Goal: Task Accomplishment & Management: Manage account settings

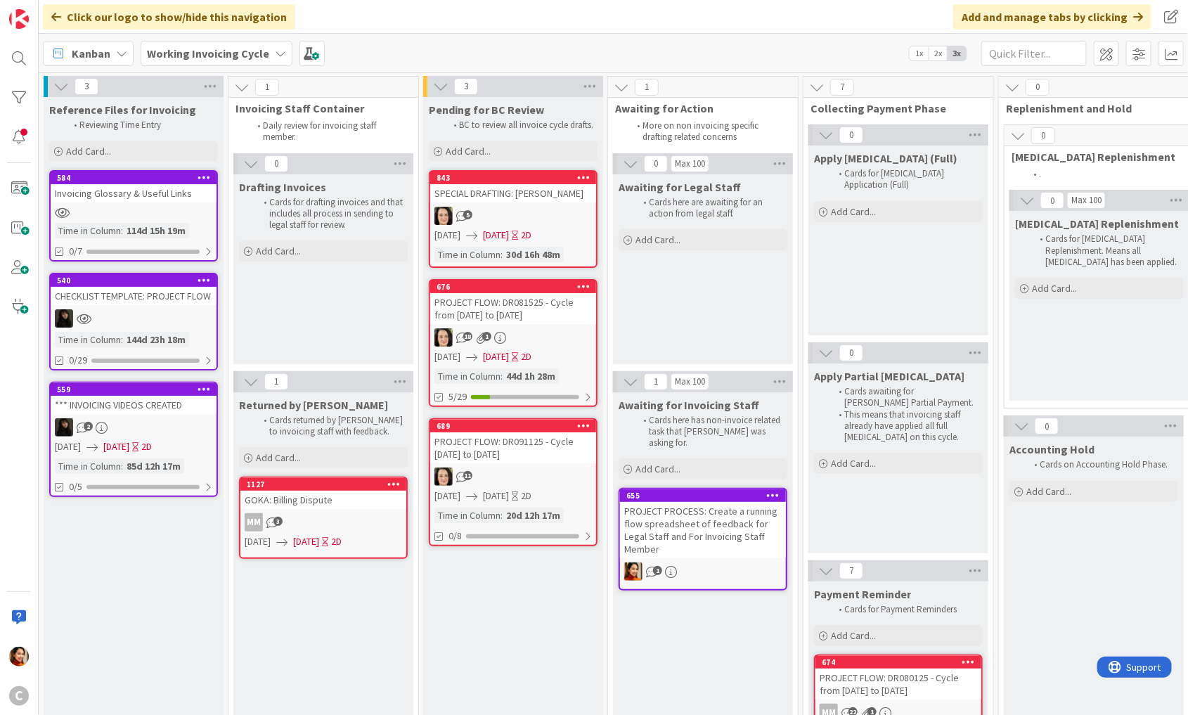
click at [232, 55] on b "Working Invoicing Cycle" at bounding box center [208, 53] width 122 height 14
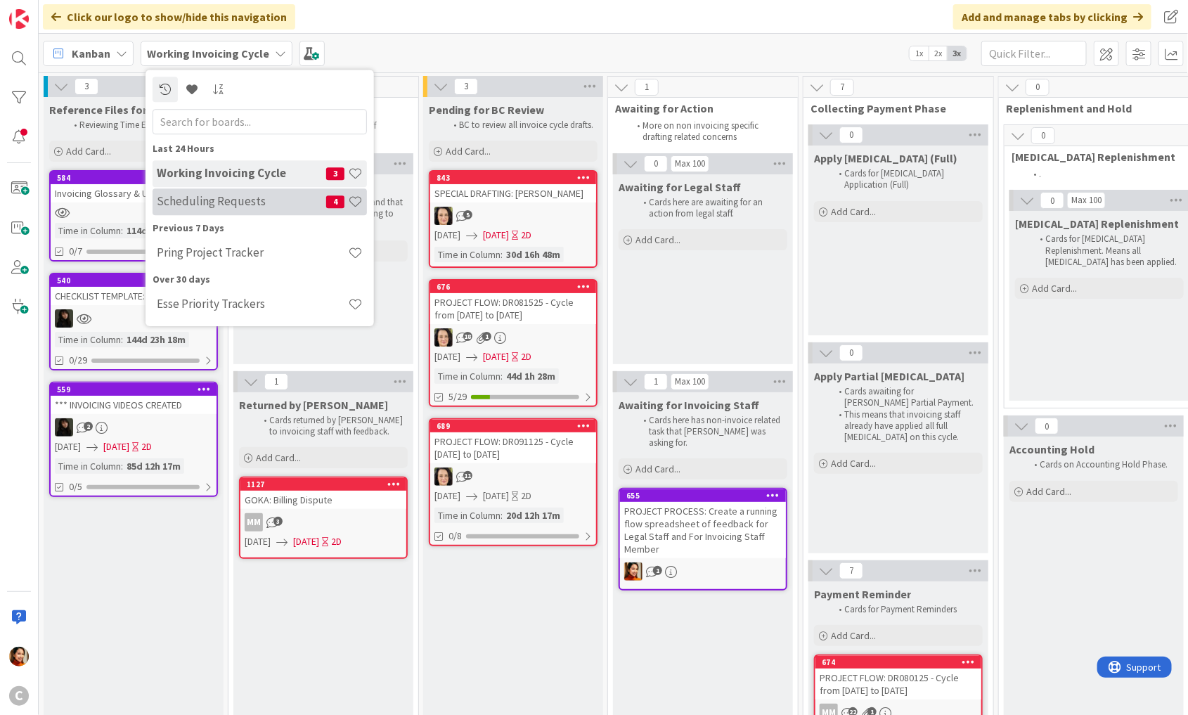
click at [200, 203] on h4 "Scheduling Requests" at bounding box center [241, 202] width 169 height 14
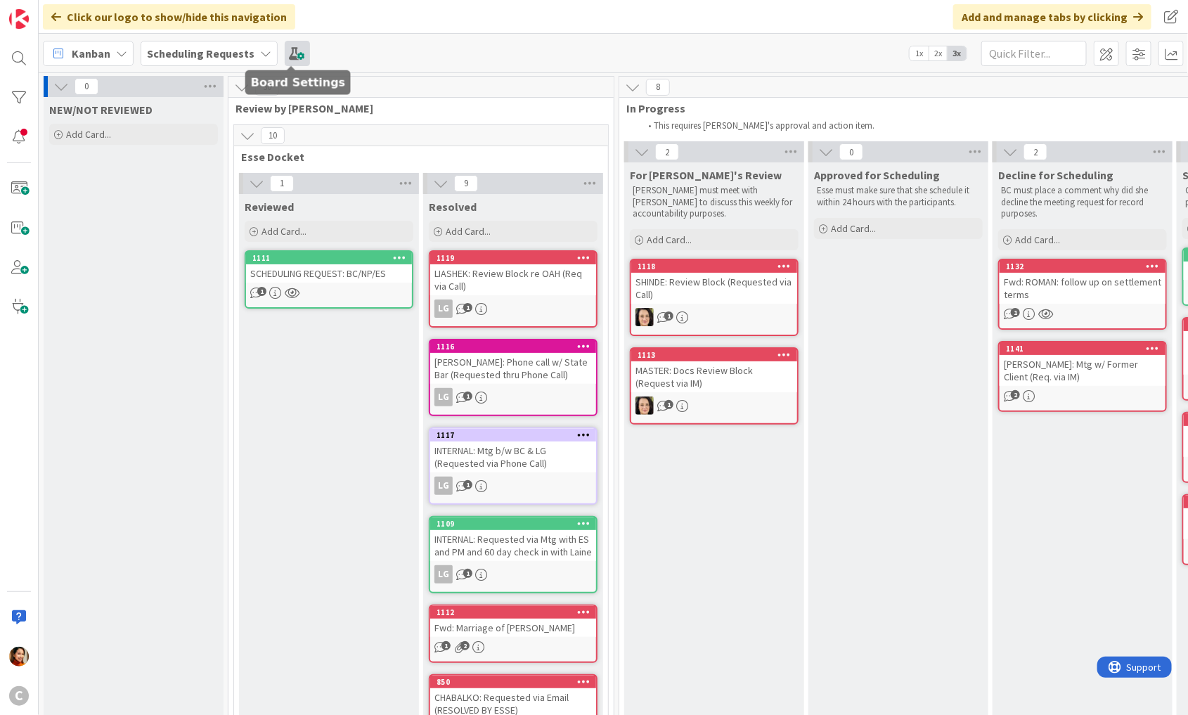
click at [288, 53] on span at bounding box center [297, 53] width 25 height 25
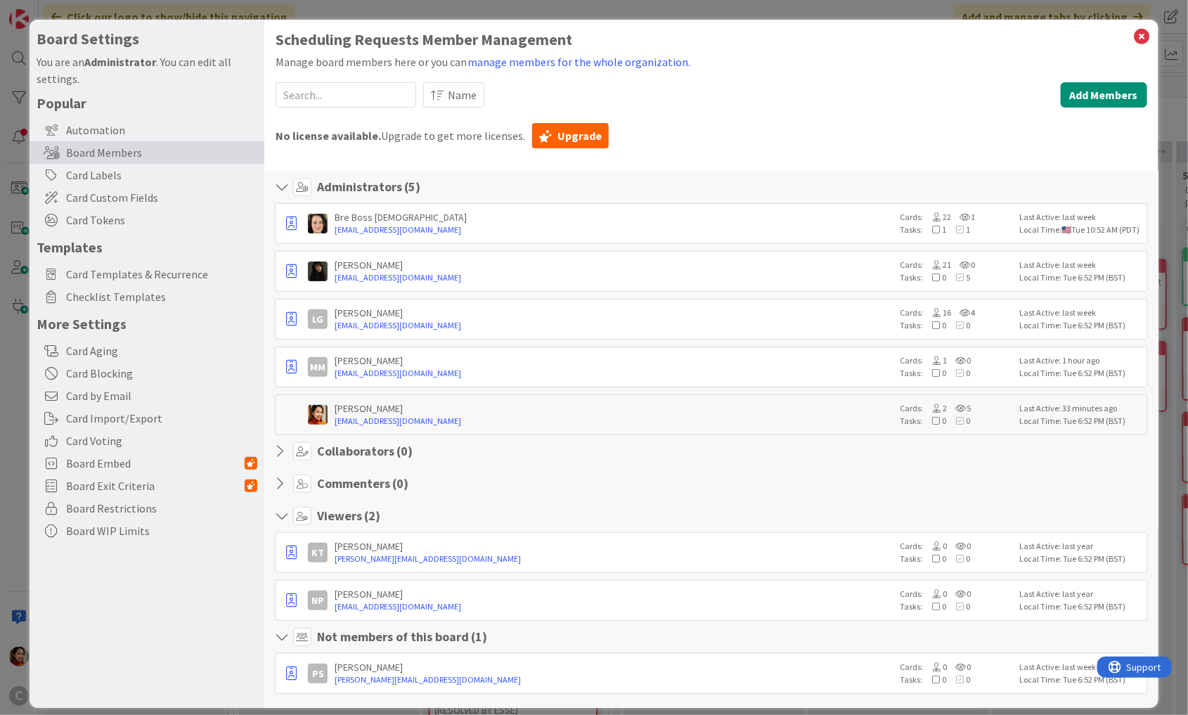
click at [18, 334] on div "Board Settings You are an Administrator . You can edit all settings. Popular Au…" at bounding box center [594, 357] width 1188 height 715
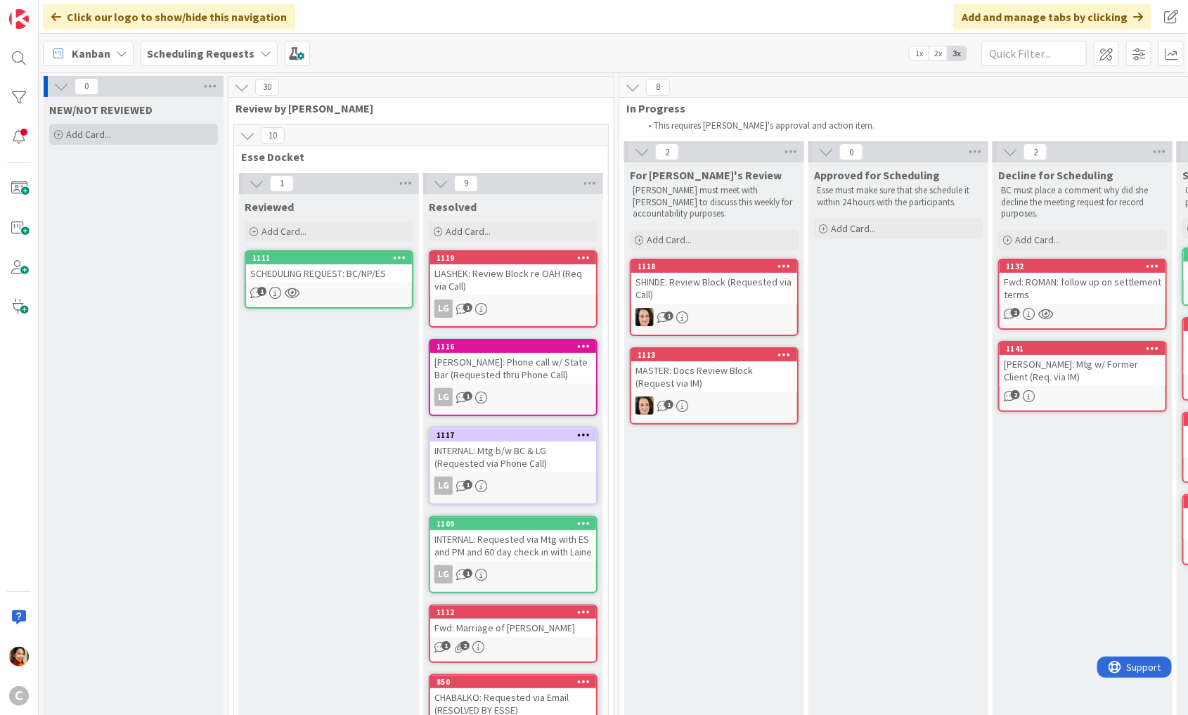
click at [100, 136] on span "Add Card..." at bounding box center [88, 134] width 45 height 13
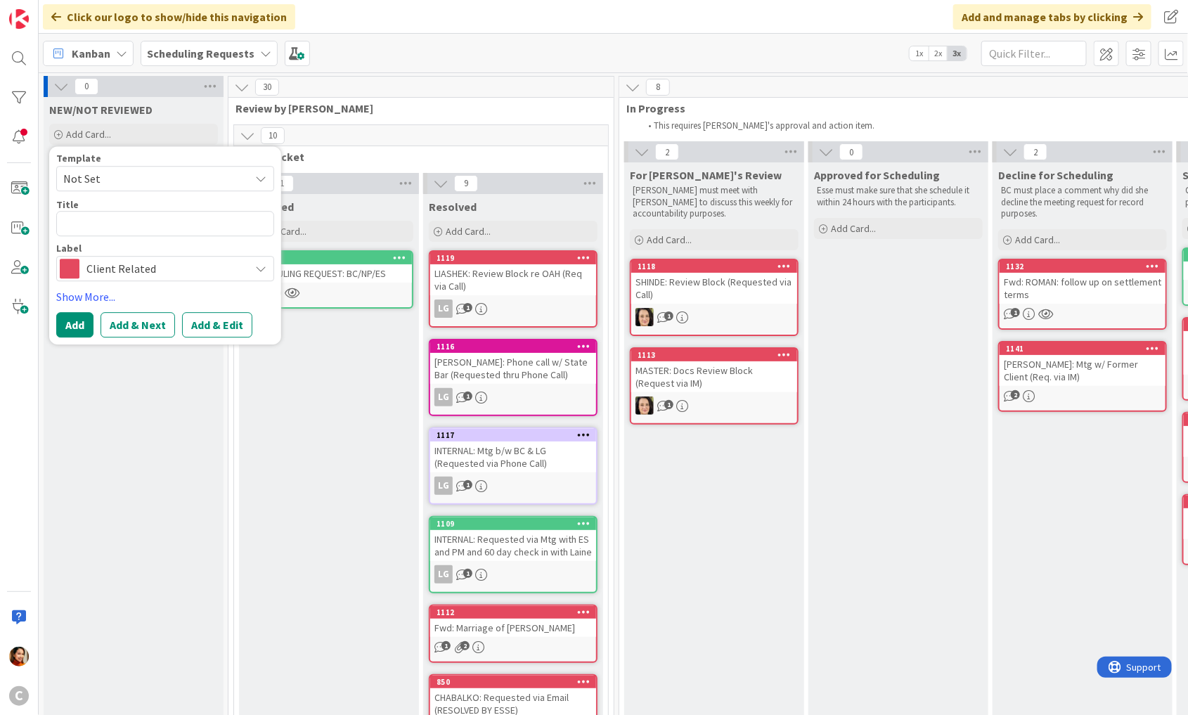
type textarea "x"
type textarea "K"
type textarea "x"
type textarea "KT"
type textarea "x"
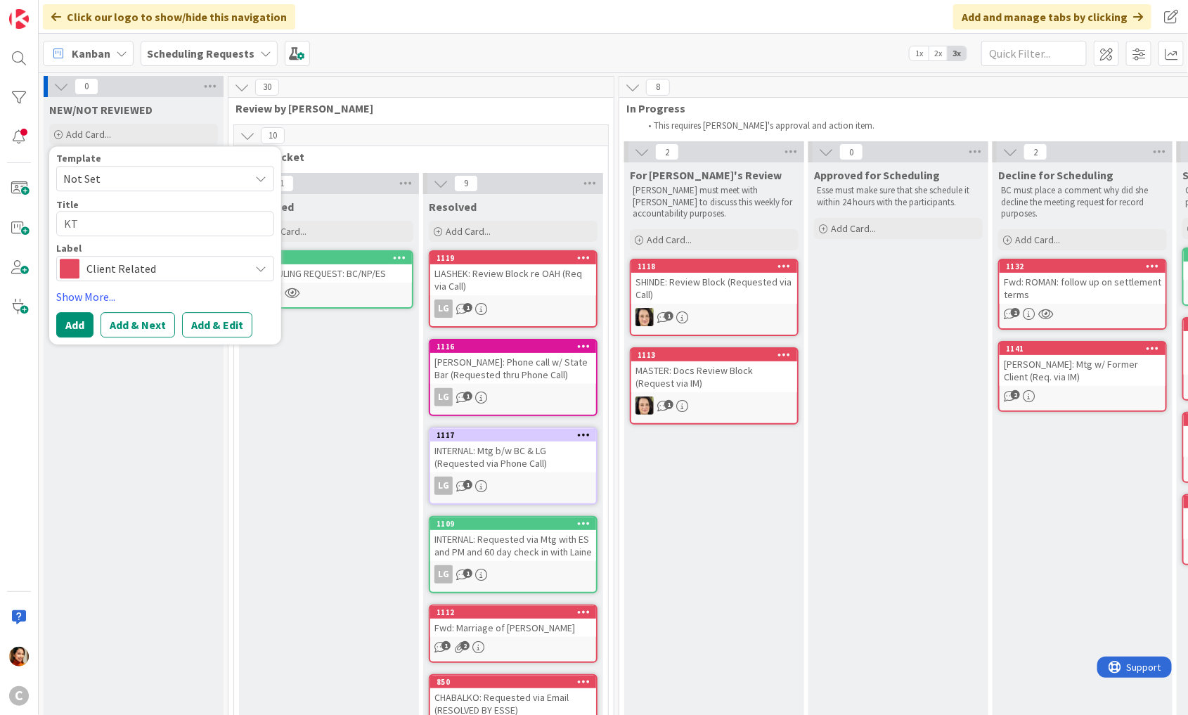
type textarea "KT"
type textarea "x"
type textarea "KT"
type textarea "x"
type textarea "K"
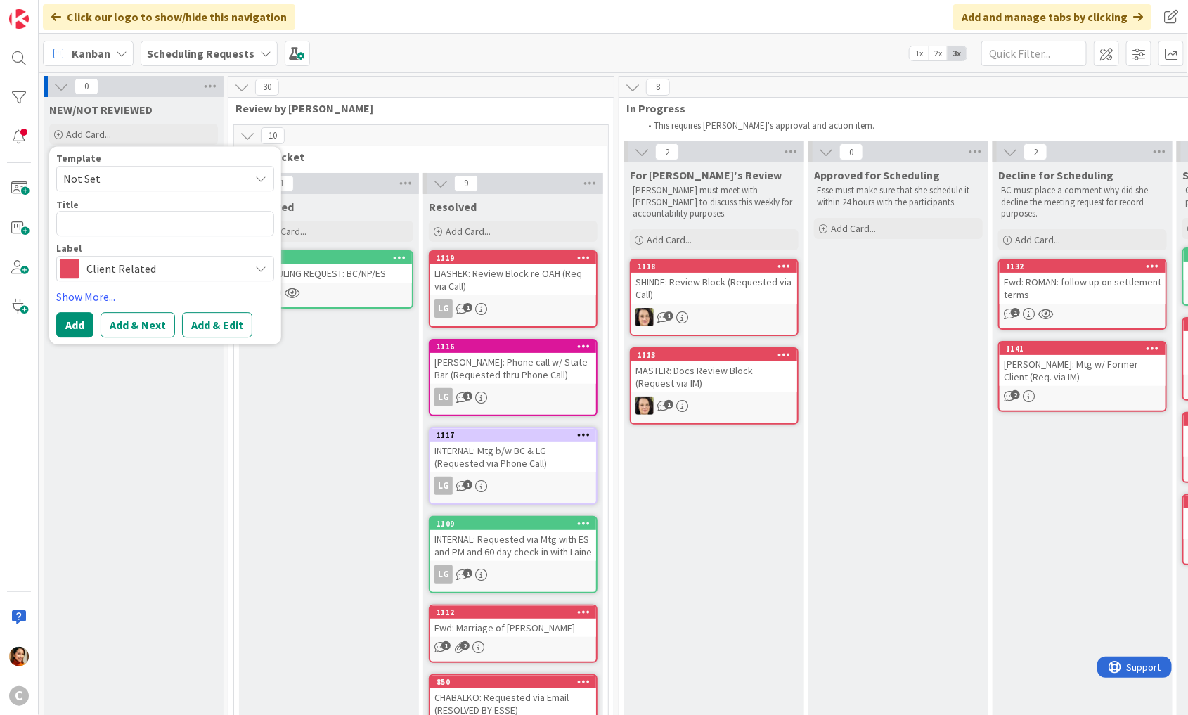
type textarea "x"
type textarea "M"
type textarea "x"
type textarea "MA"
type textarea "x"
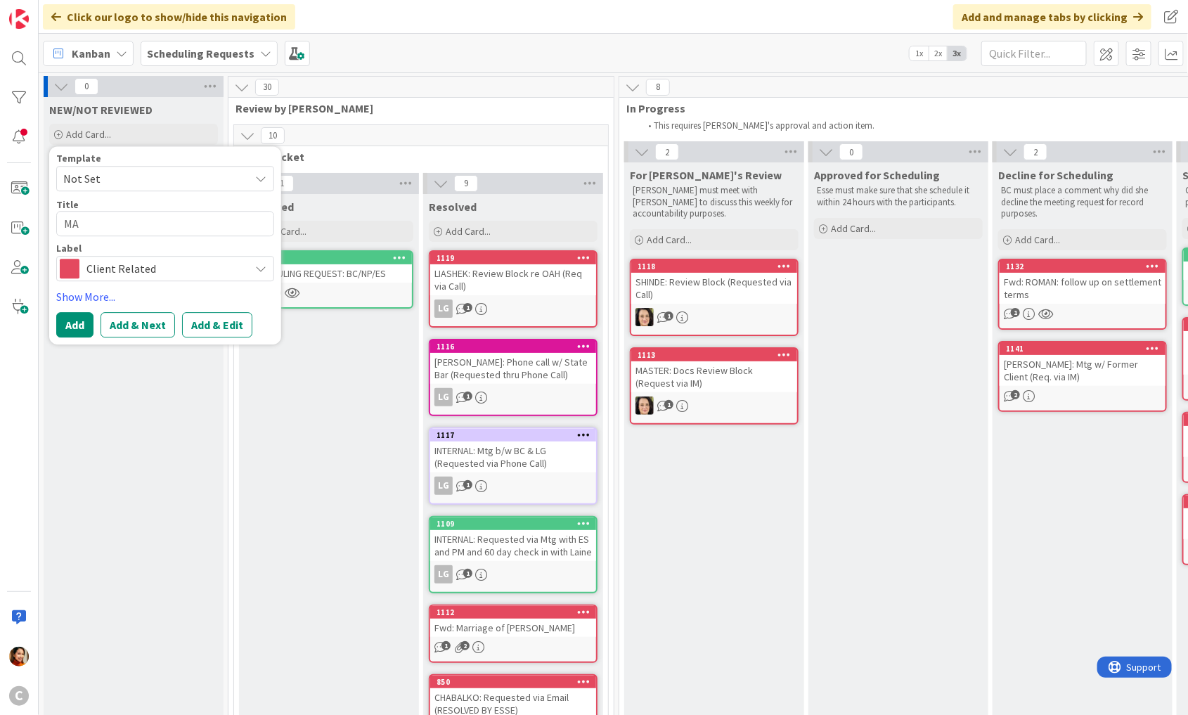
type textarea "MAS"
type textarea "x"
type textarea "MAST"
type textarea "x"
type textarea "MASTE"
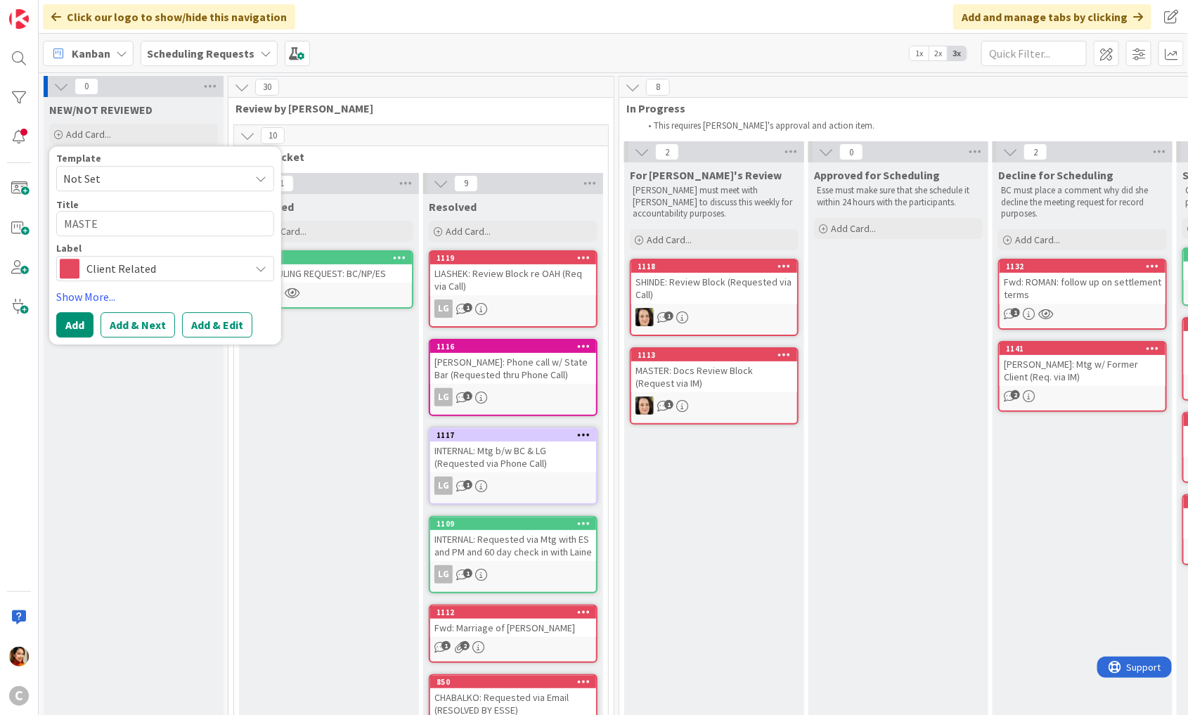
type textarea "x"
type textarea "MASTER"
type textarea "x"
type textarea "MASTERS"
type textarea "x"
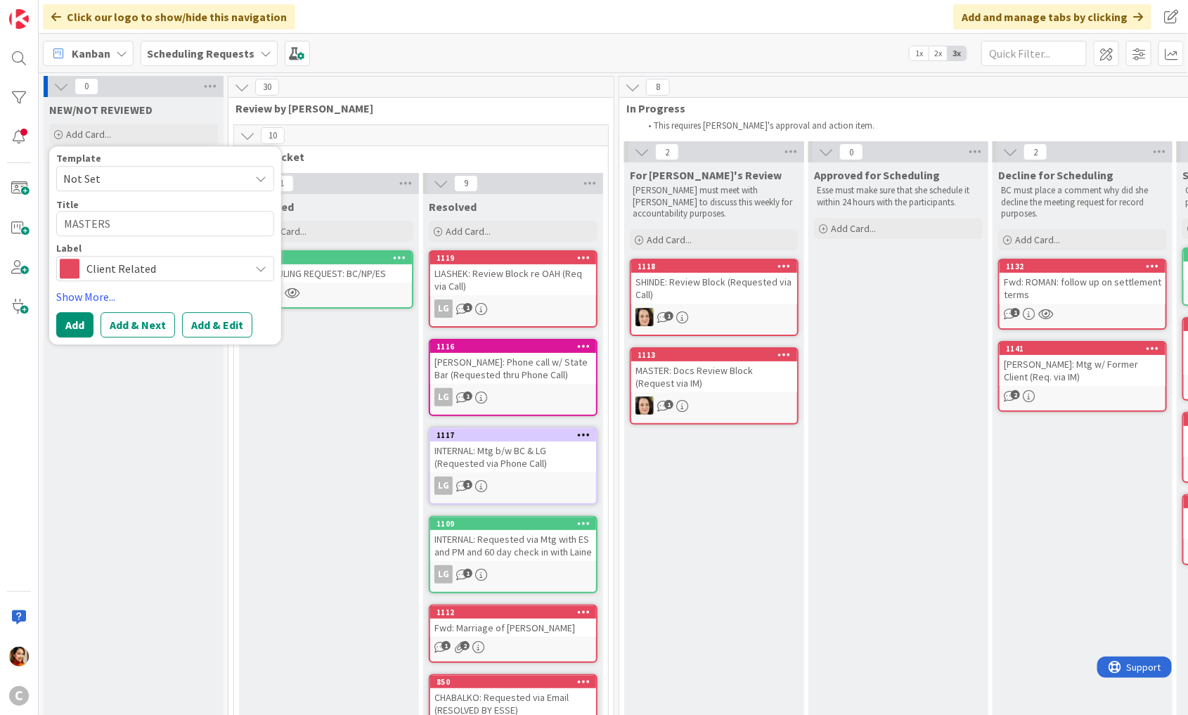
type textarea "MASTERS"
type textarea "x"
type textarea "MASTERS C"
type textarea "x"
type textarea "MASTERS Cal"
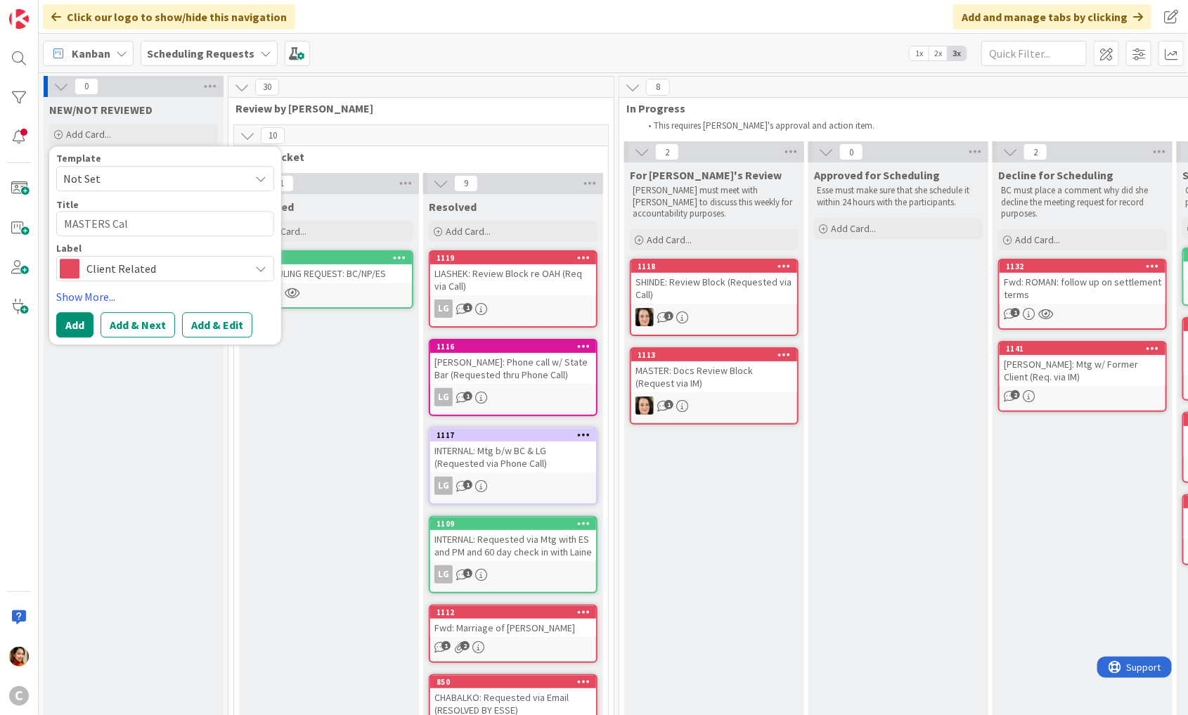
type textarea "x"
type textarea "MASTERS Ca"
type textarea "x"
type textarea "MASTERS C"
type textarea "x"
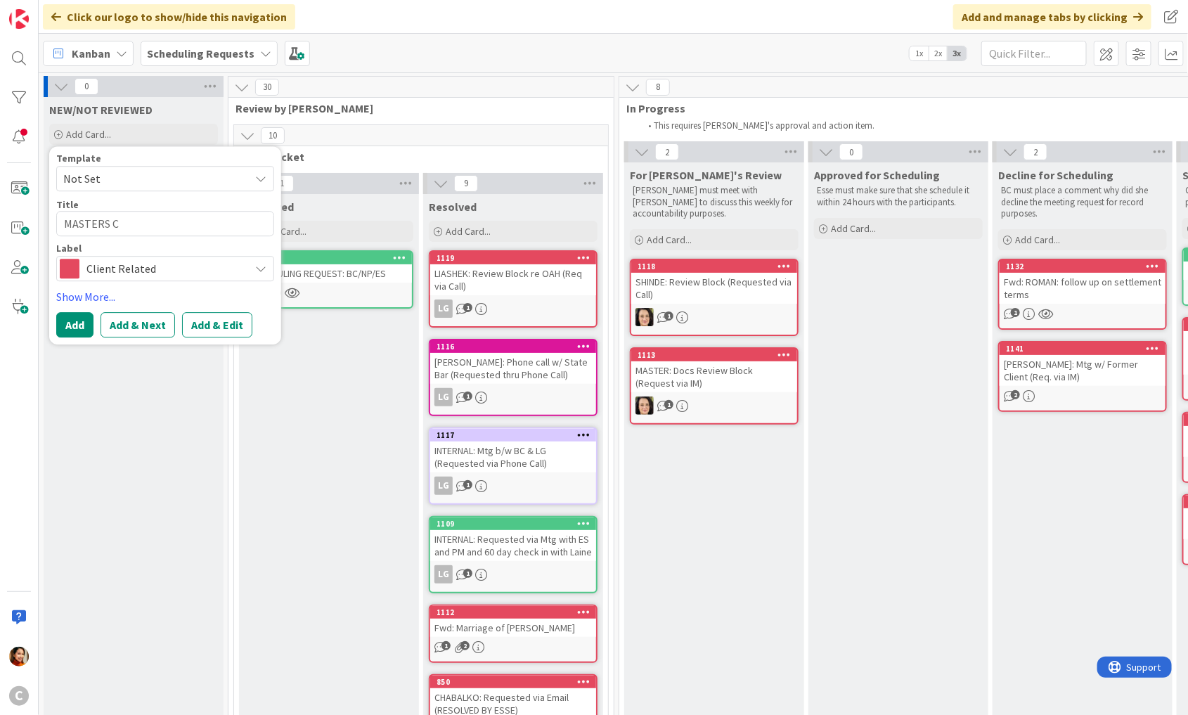
type textarea "MASTERS"
type textarea "x"
type textarea "MASTERS"
type textarea "x"
type textarea "MASTERS:"
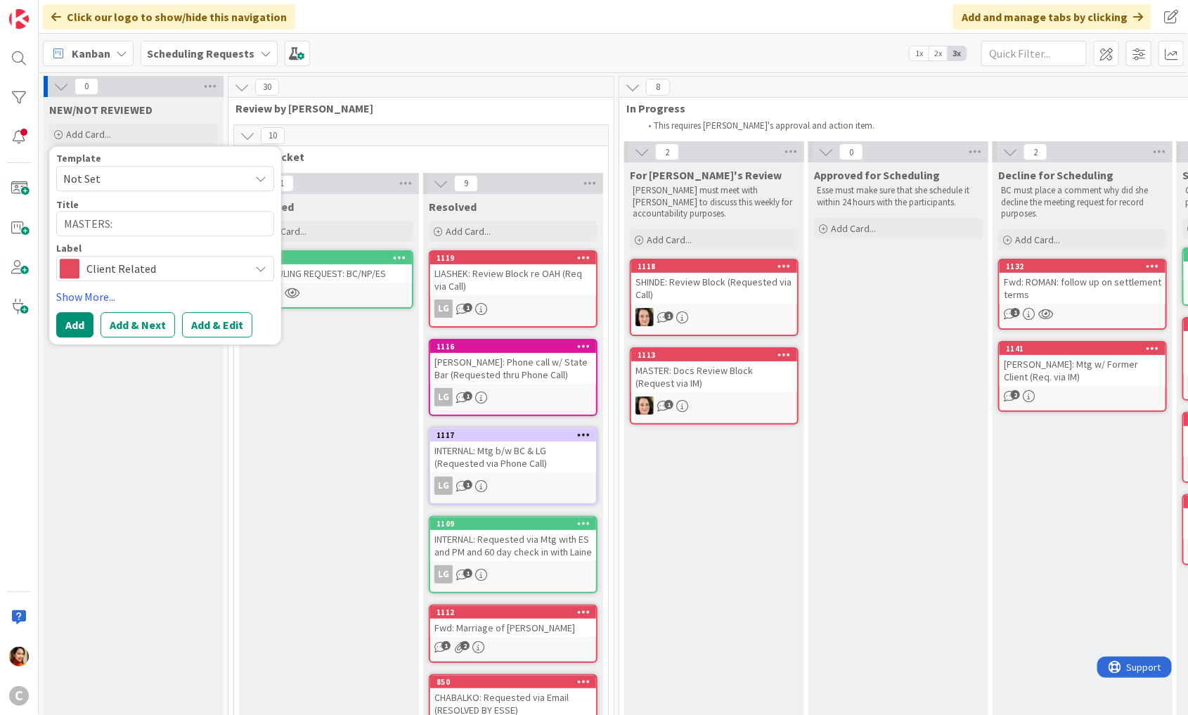
type textarea "x"
type textarea "MASTERS:"
type textarea "x"
type textarea "MASTERS: M"
type textarea "x"
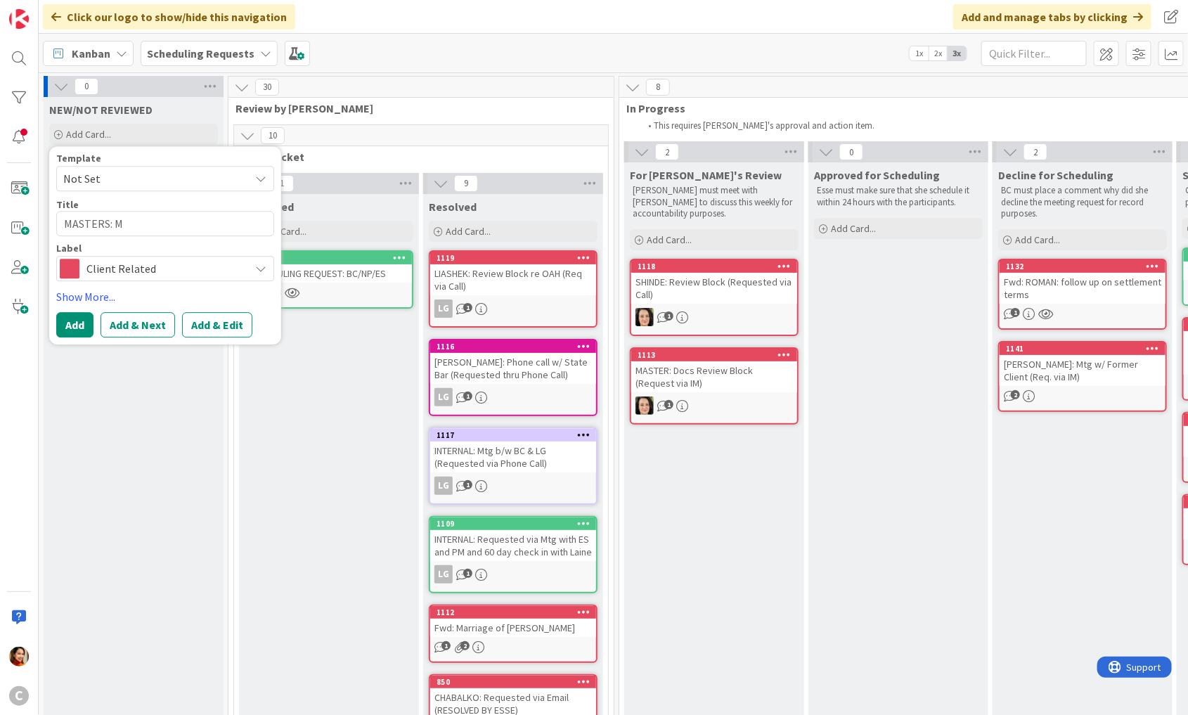
type textarea "MASTERS:"
type textarea "x"
type textarea "MASTERS: R"
type textarea "x"
type textarea "MASTERS: Re"
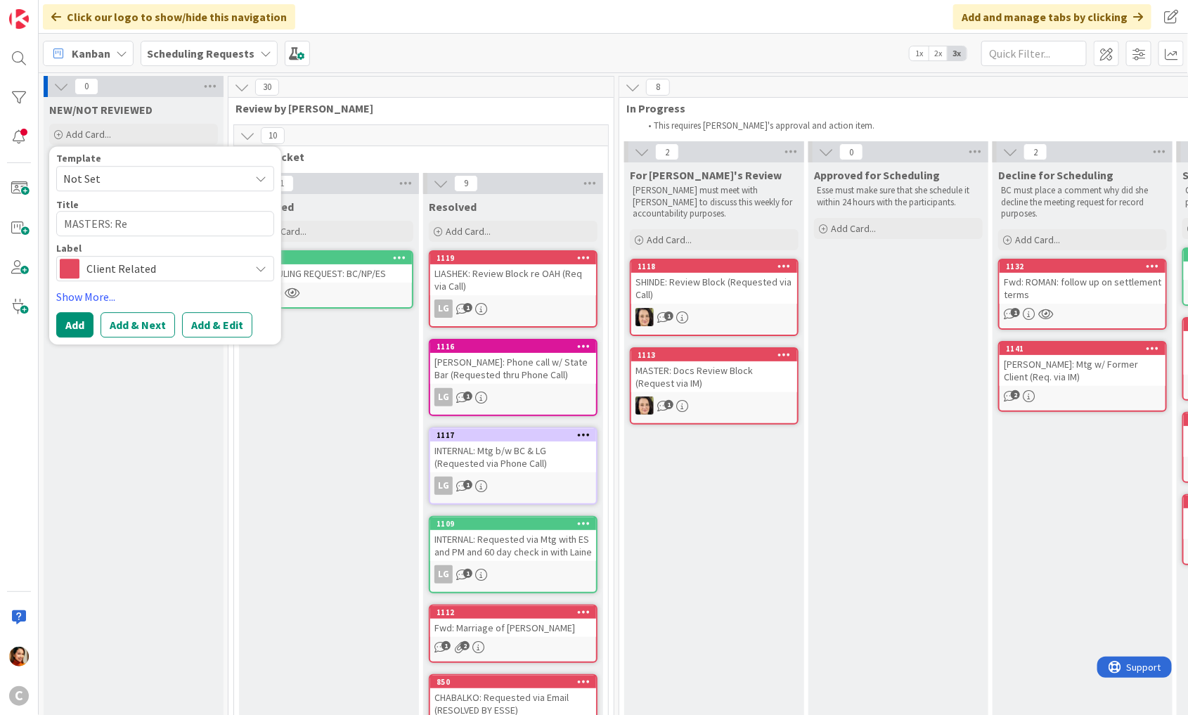
type textarea "x"
type textarea "MASTERS: Revi"
type textarea "x"
type textarea "MASTERS: Revie"
type textarea "x"
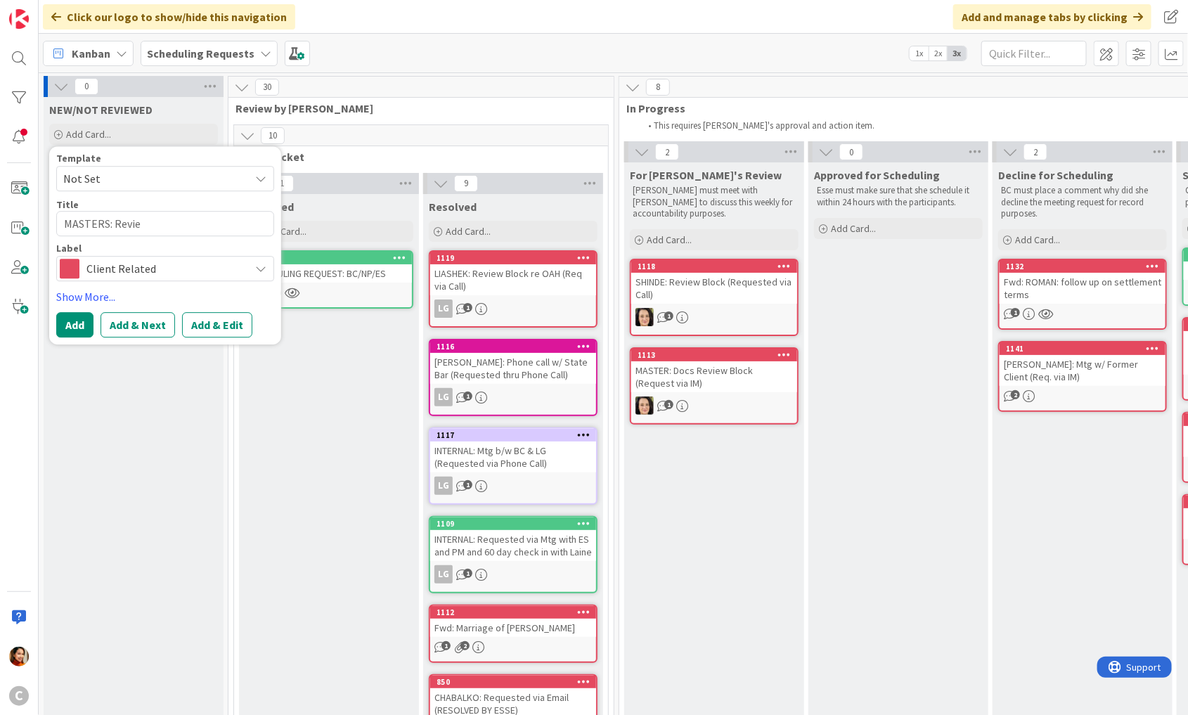
type textarea "MASTERS: Review"
type textarea "x"
type textarea "MASTERS: Review a"
type textarea "x"
type textarea "MASTERS: Review an"
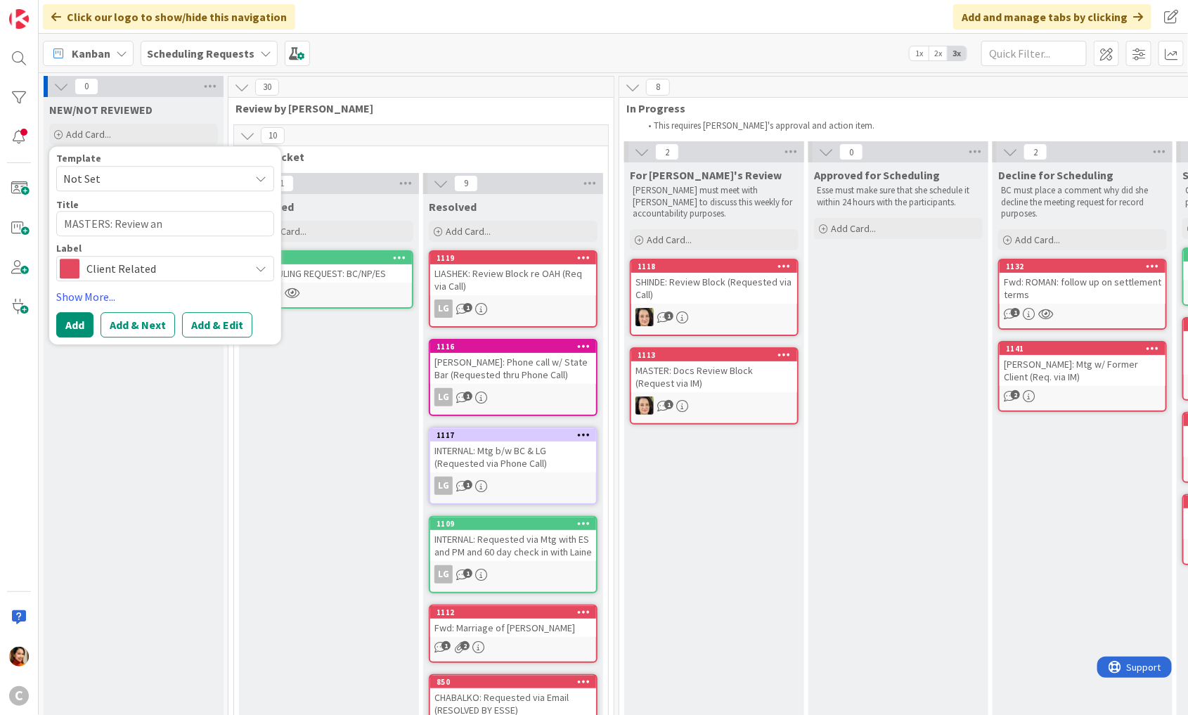
type textarea "x"
type textarea "MASTERS: Review and"
type textarea "x"
type textarea "MASTERS: Review and"
type textarea "x"
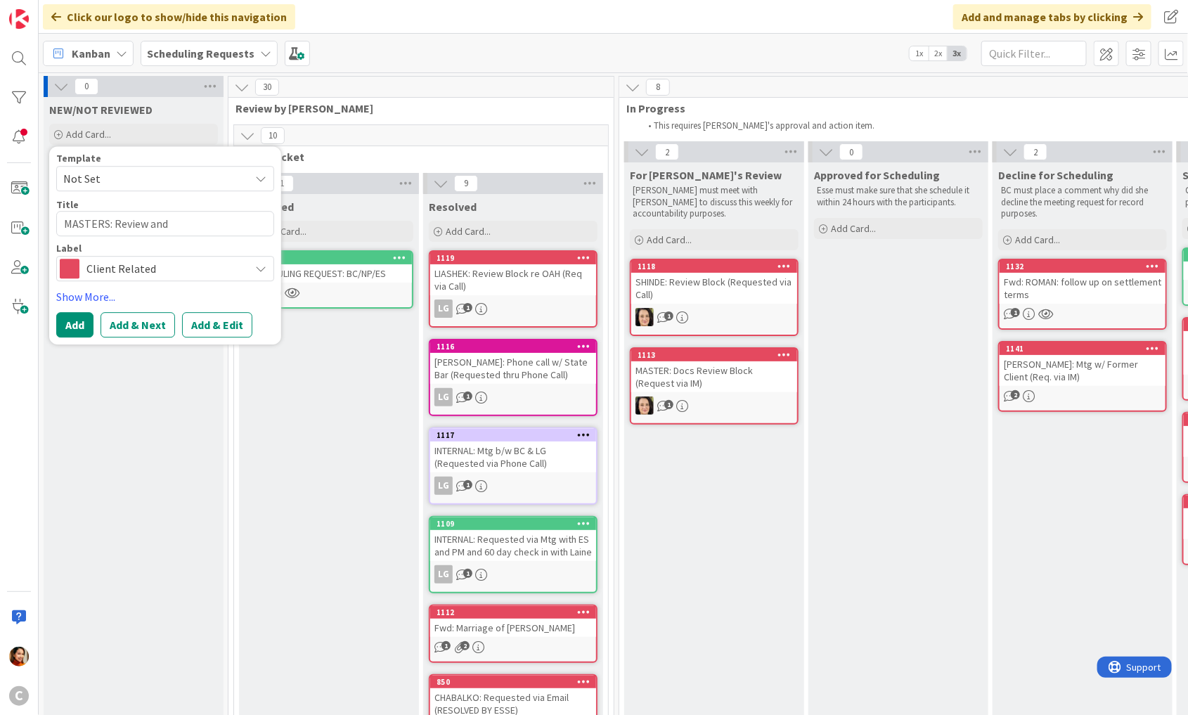
type textarea "MASTERS: Review and S"
type textarea "x"
type textarea "MASTERS: Review and St"
type textarea "x"
type textarea "MASTERS: Review and Sta"
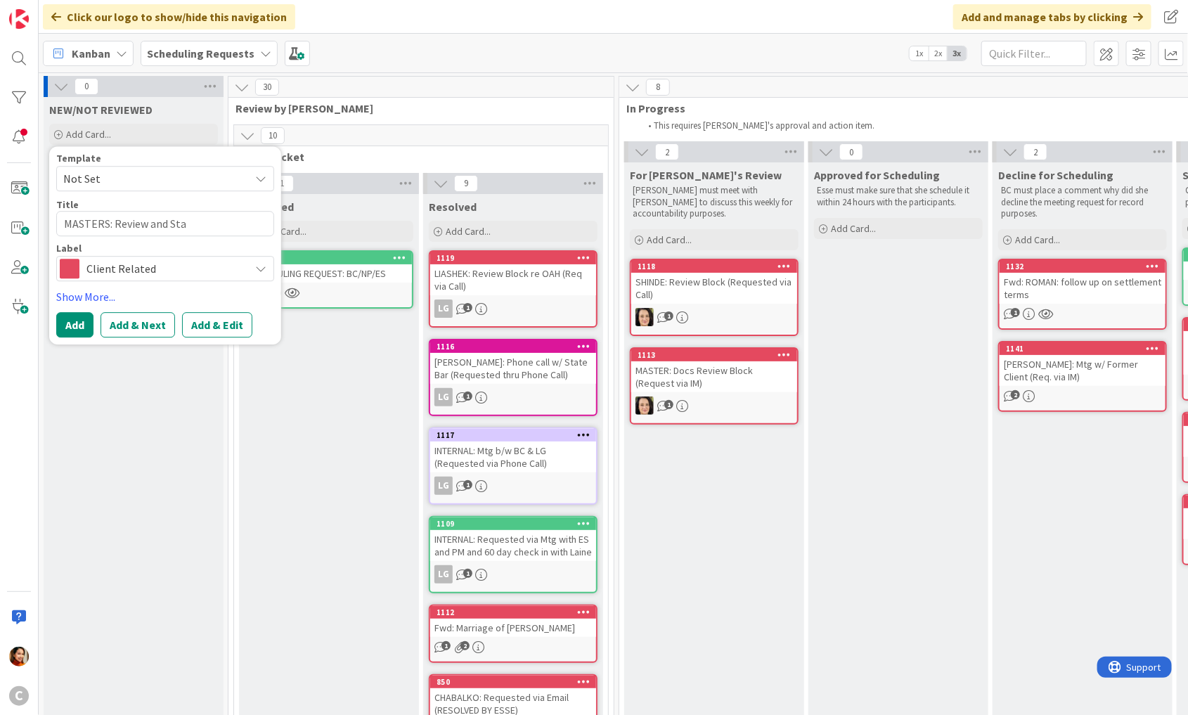
type textarea "x"
type textarea "MASTERS: Review and Staf"
type textarea "x"
type textarea "MASTERS: Review and Staff"
type textarea "x"
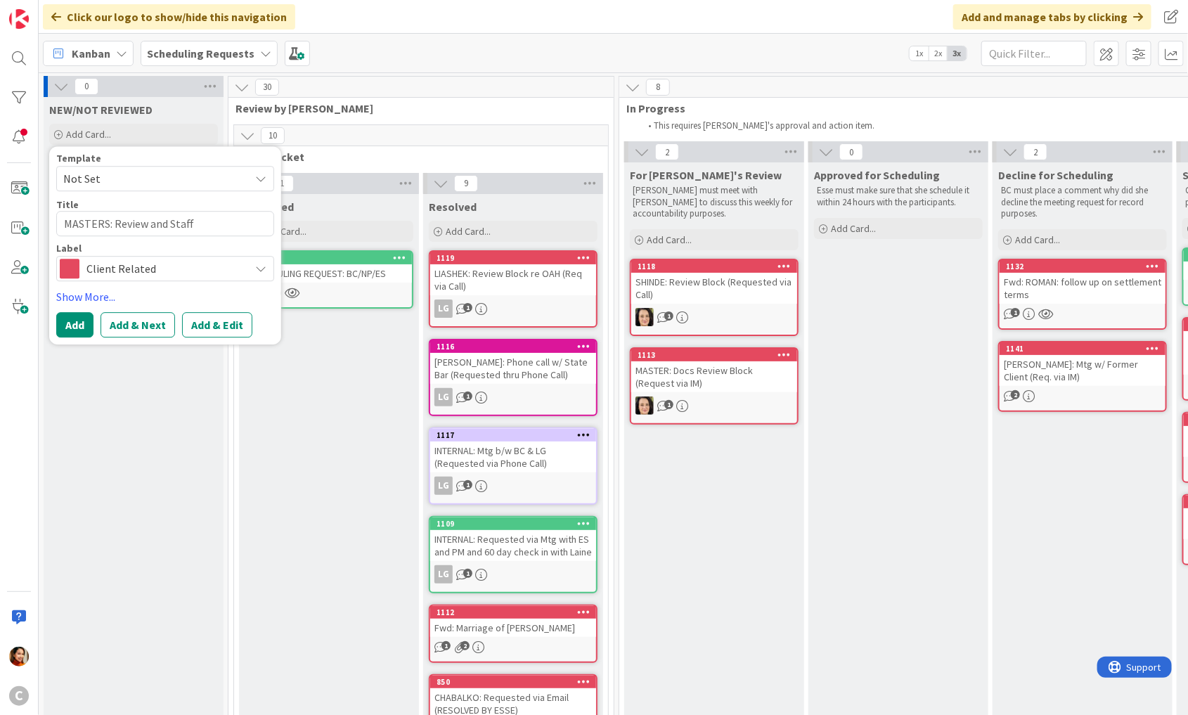
type textarea "MASTERS: Review and Staff"
type textarea "x"
type textarea "MASTERS: Review and Staff M"
type textarea "x"
type textarea "MASTERS: Review and Staff Me"
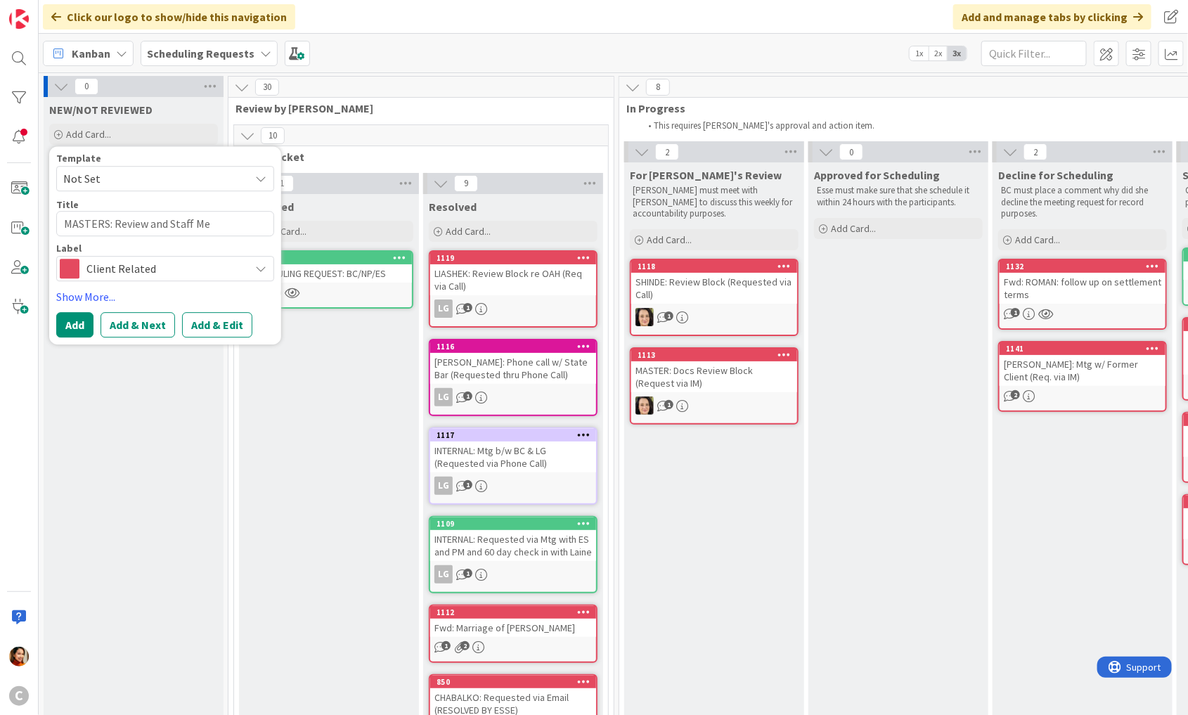
type textarea "x"
type textarea "MASTERS: Review and Staff Mee"
type textarea "x"
type textarea "MASTERS: Review and Staff Meeti"
type textarea "x"
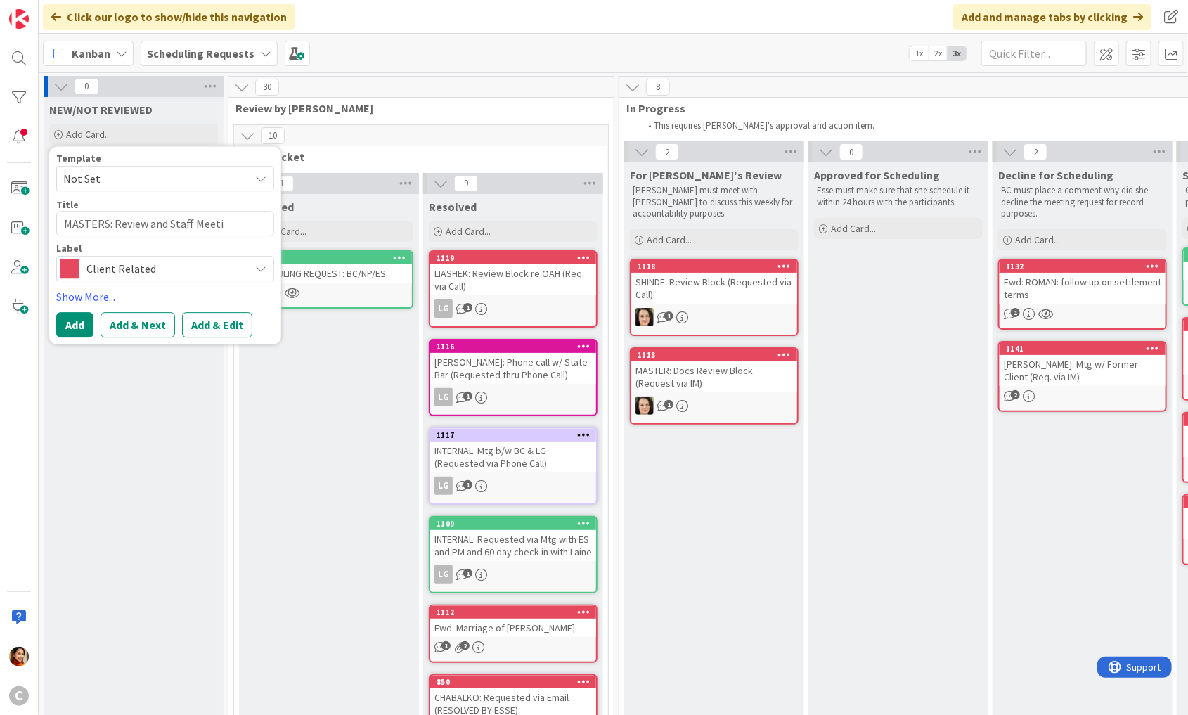
type textarea "MASTERS: Review and Staff Meetin"
type textarea "x"
type textarea "MASTERS: Review and Staff Meeting"
click at [77, 326] on button "Add" at bounding box center [74, 324] width 37 height 25
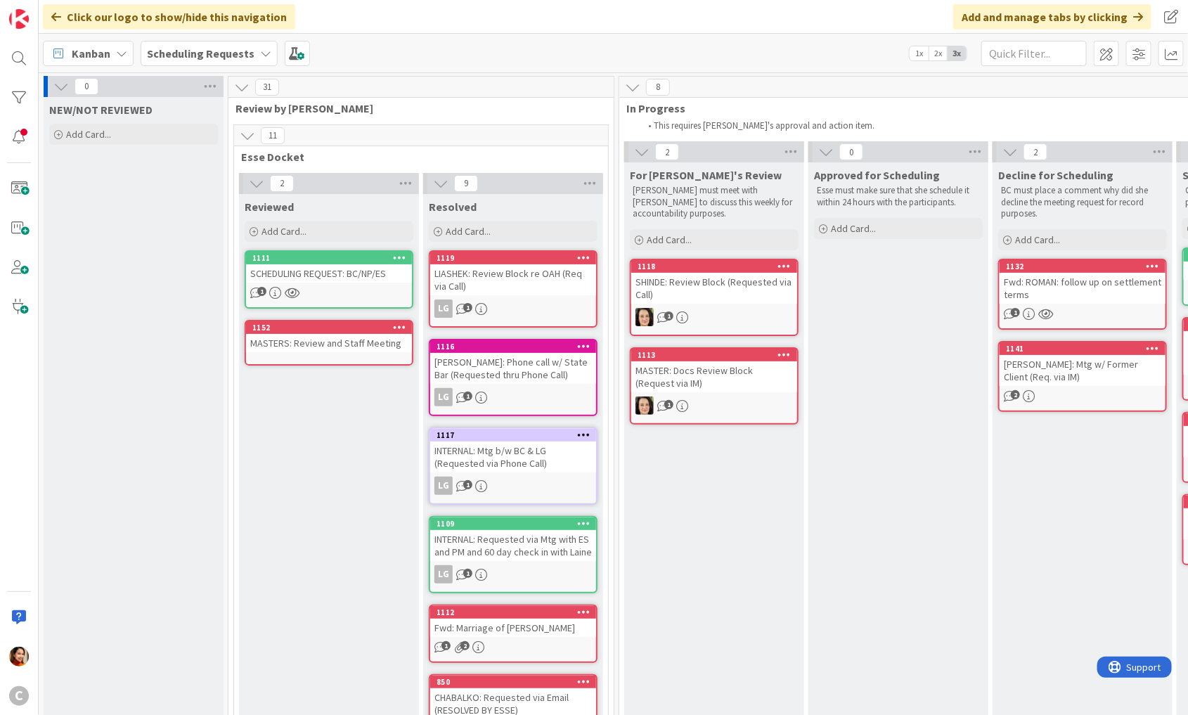
click at [310, 344] on div "MASTERS: Review and Staff Meeting" at bounding box center [329, 343] width 166 height 18
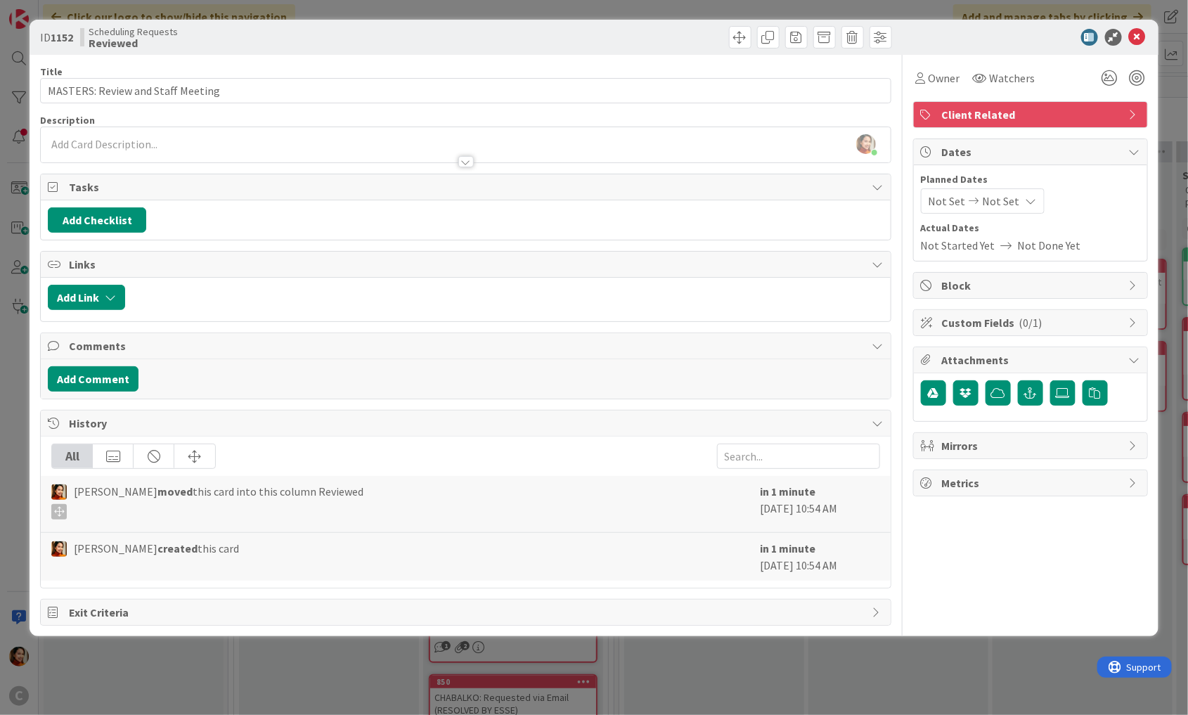
click at [140, 146] on div "Description Pring Matondo just joined" at bounding box center [465, 138] width 851 height 49
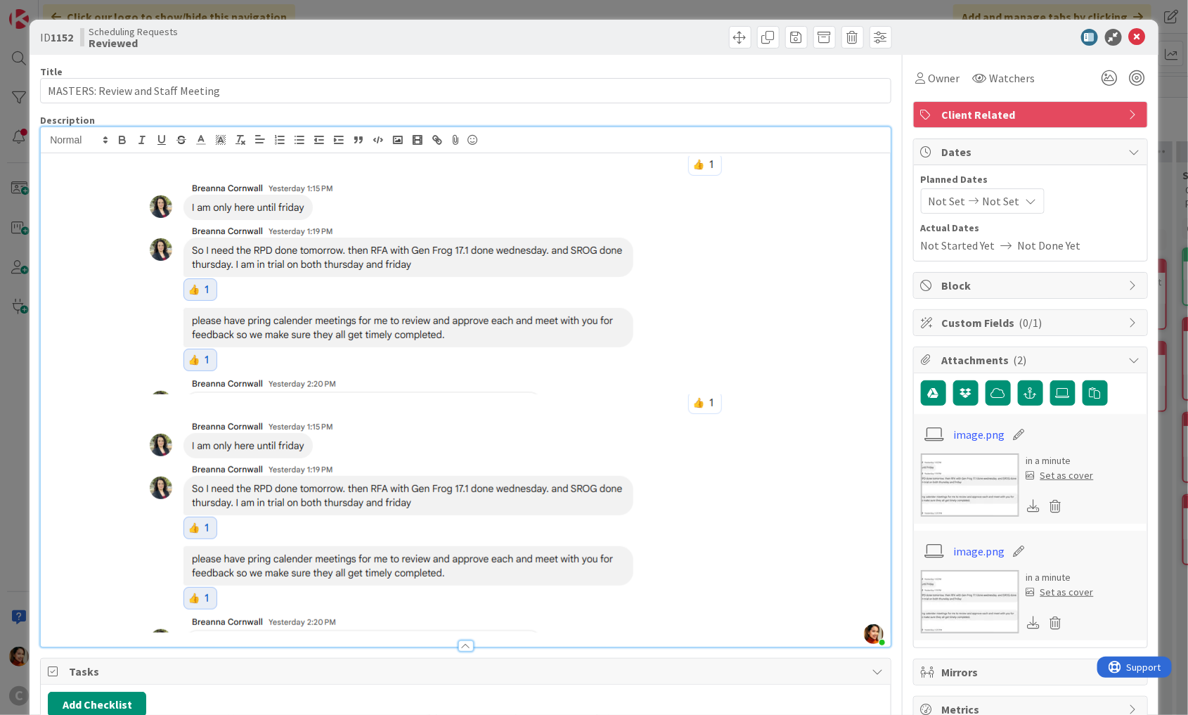
scroll to position [5, 0]
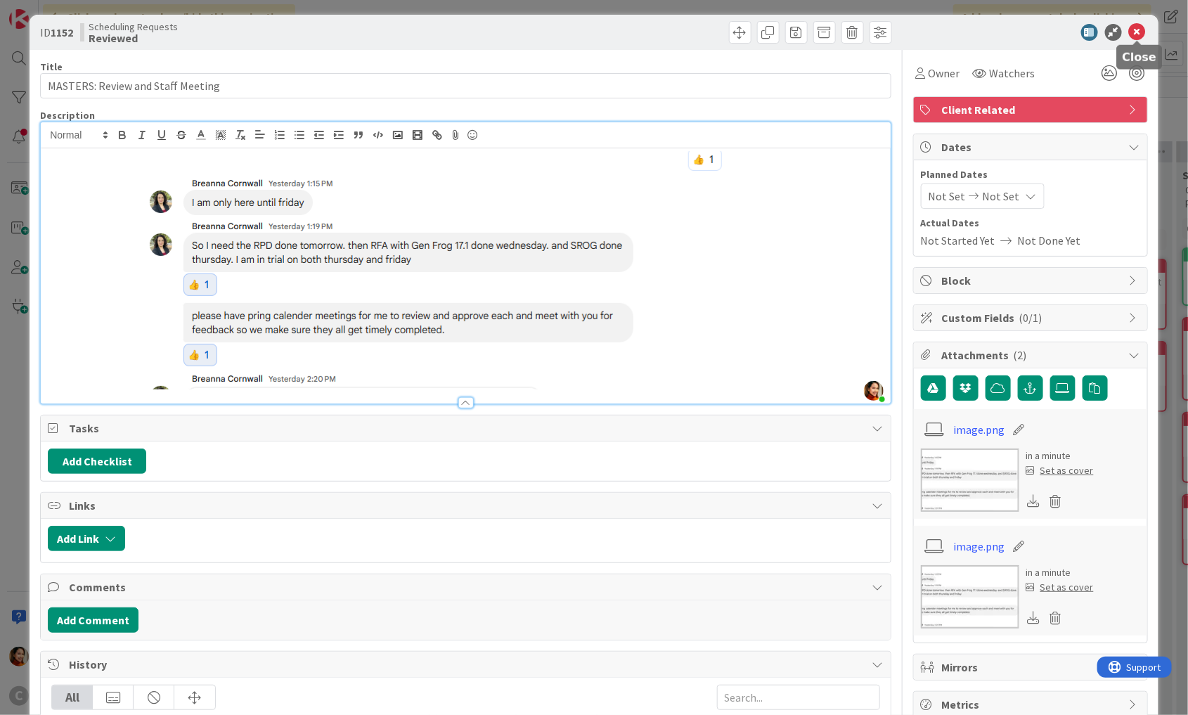
click at [1132, 32] on icon at bounding box center [1137, 32] width 17 height 17
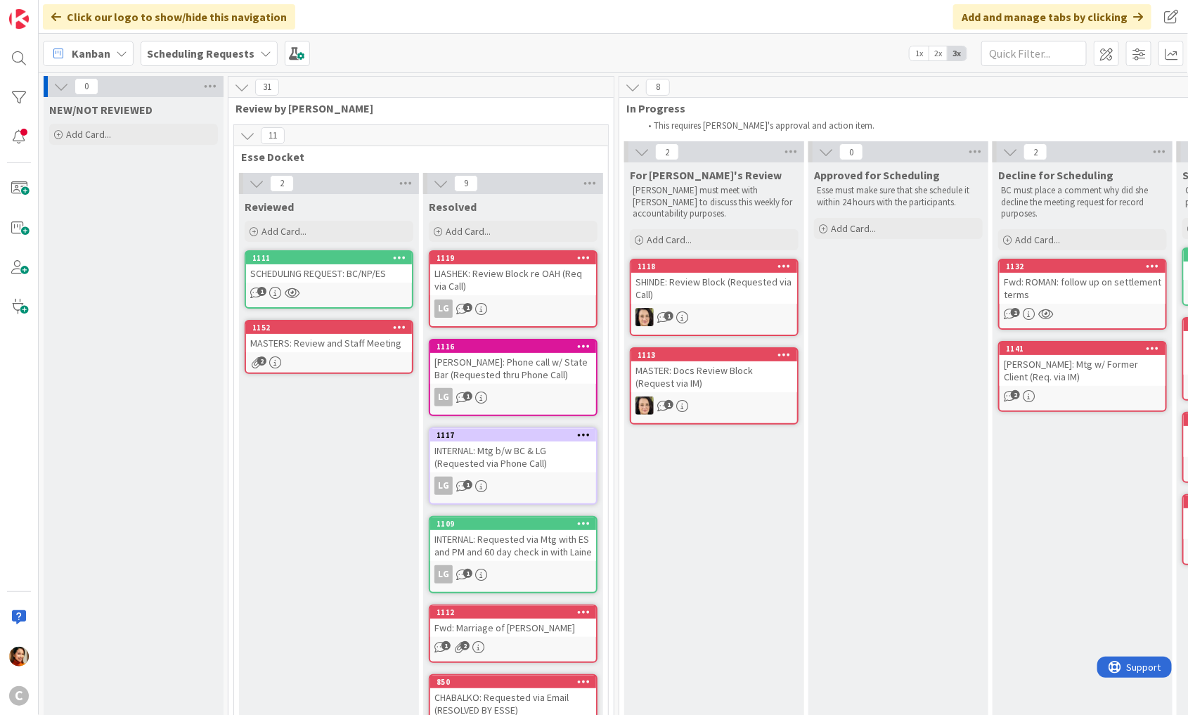
click at [334, 335] on div "MASTERS: Review and Staff Meeting" at bounding box center [329, 343] width 166 height 18
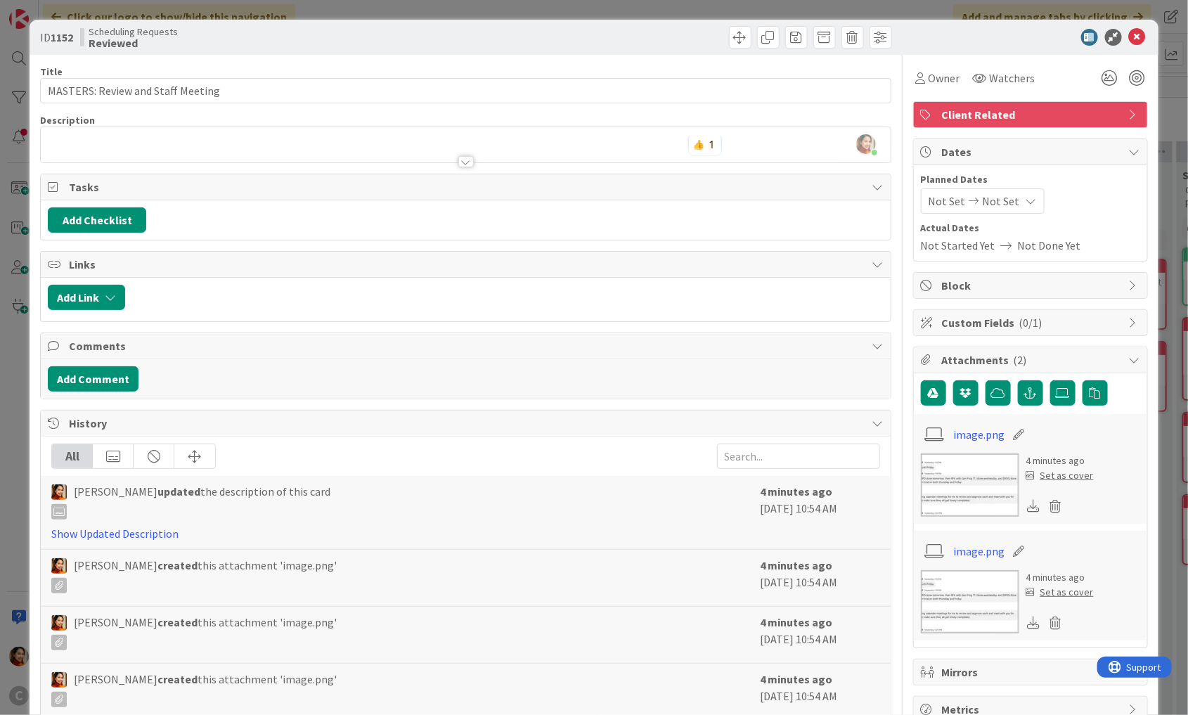
click at [195, 143] on div "Pring Matondo just joined" at bounding box center [466, 144] width 850 height 35
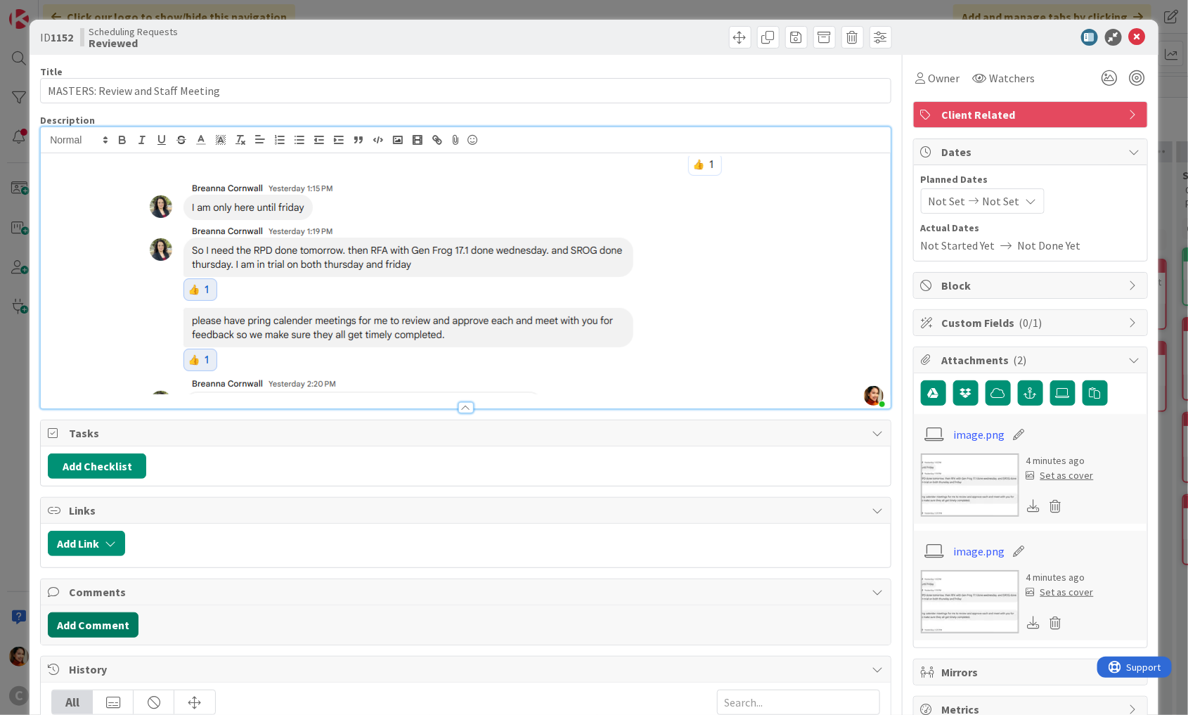
click at [94, 617] on button "Add Comment" at bounding box center [93, 624] width 91 height 25
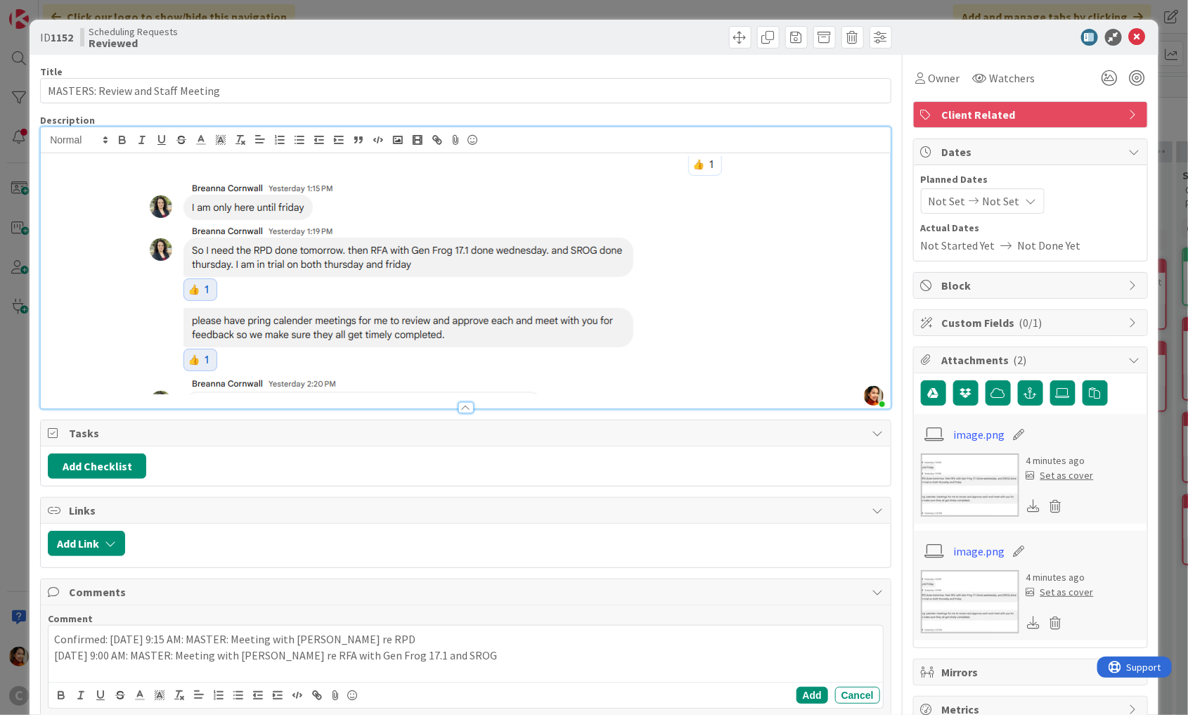
click at [109, 631] on p "Confirmed: 10/15 9:15 AM: MASTER: Meeting with Karina re RPD" at bounding box center [465, 639] width 823 height 16
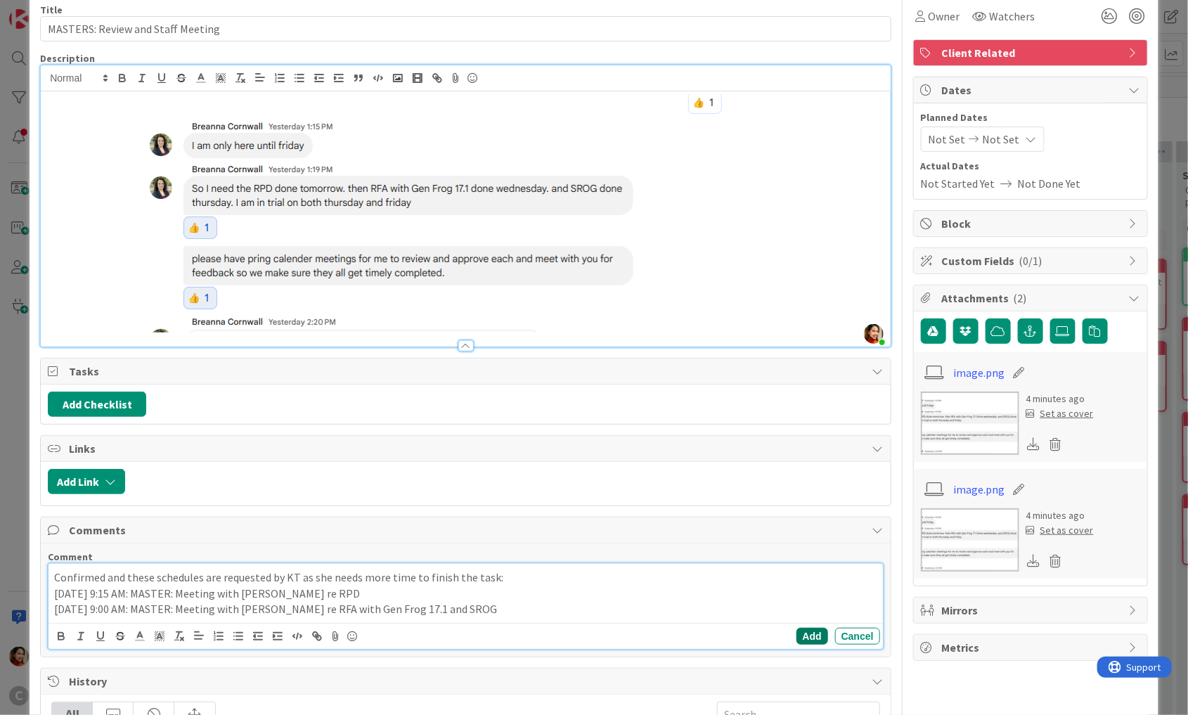
click at [815, 633] on button "Add" at bounding box center [812, 636] width 32 height 17
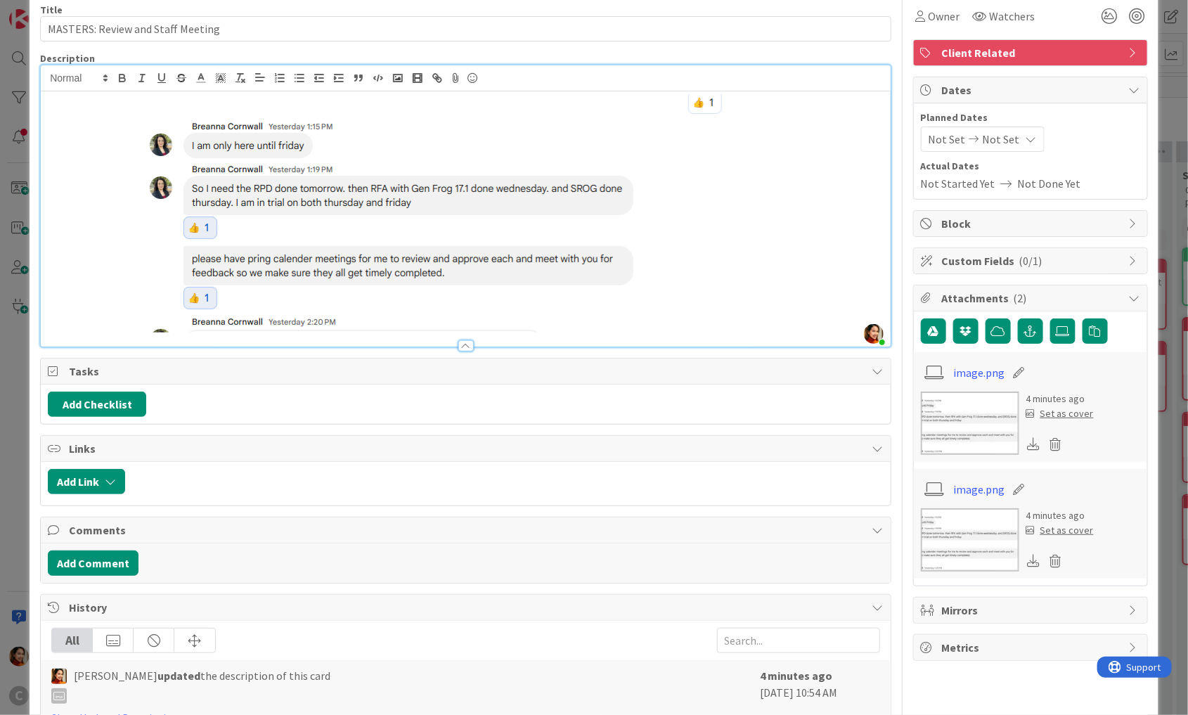
click at [12, 468] on div "ID 1152 Scheduling Requests Reviewed Title 33 / 128 MASTERS: Review and Staff M…" at bounding box center [594, 357] width 1188 height 715
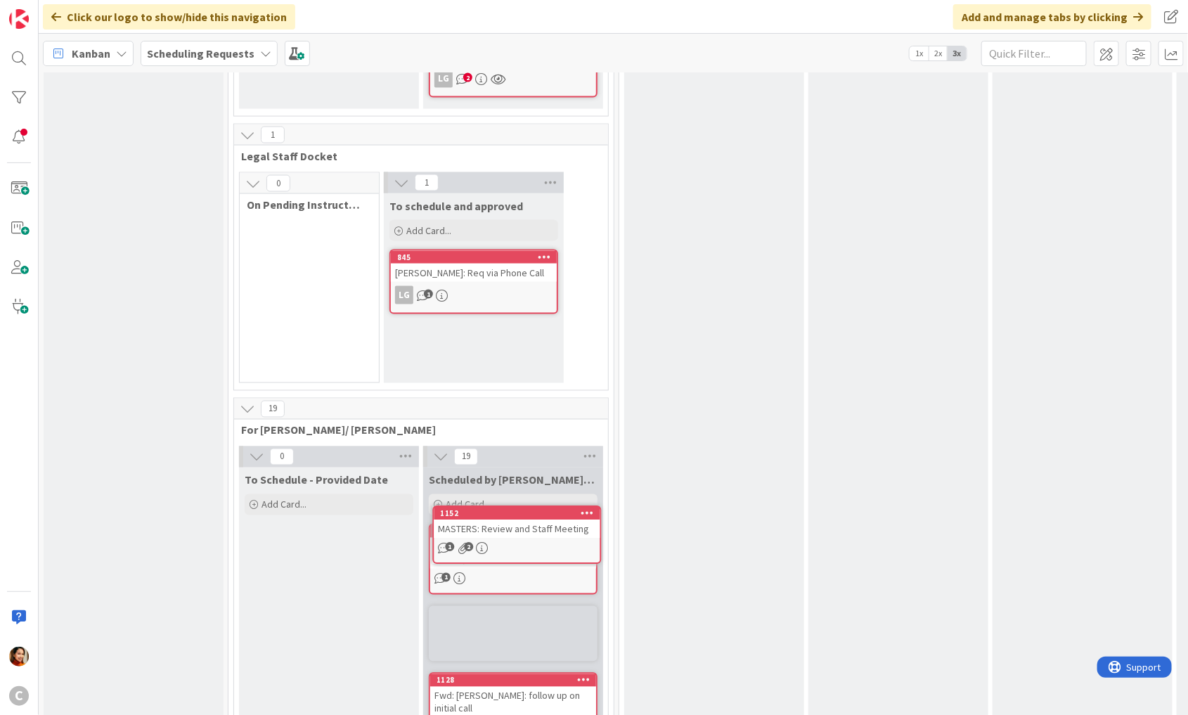
scroll to position [929, 0]
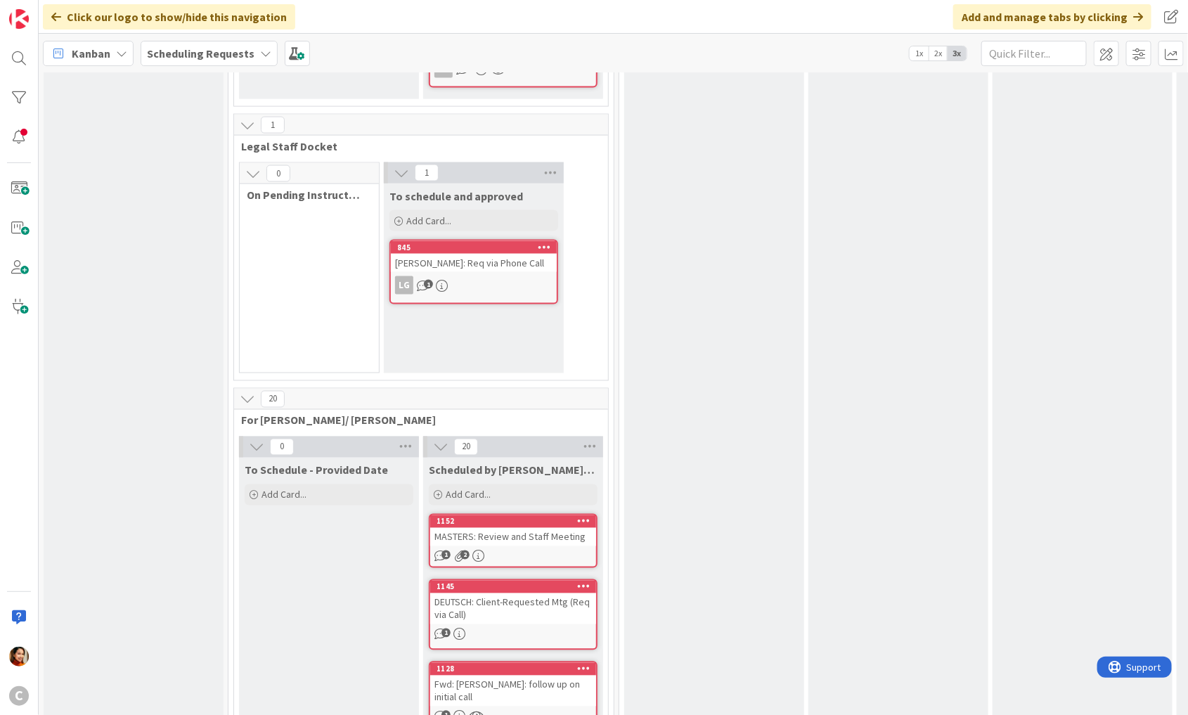
click at [508, 528] on div "MASTERS: Review and Staff Meeting" at bounding box center [513, 537] width 166 height 18
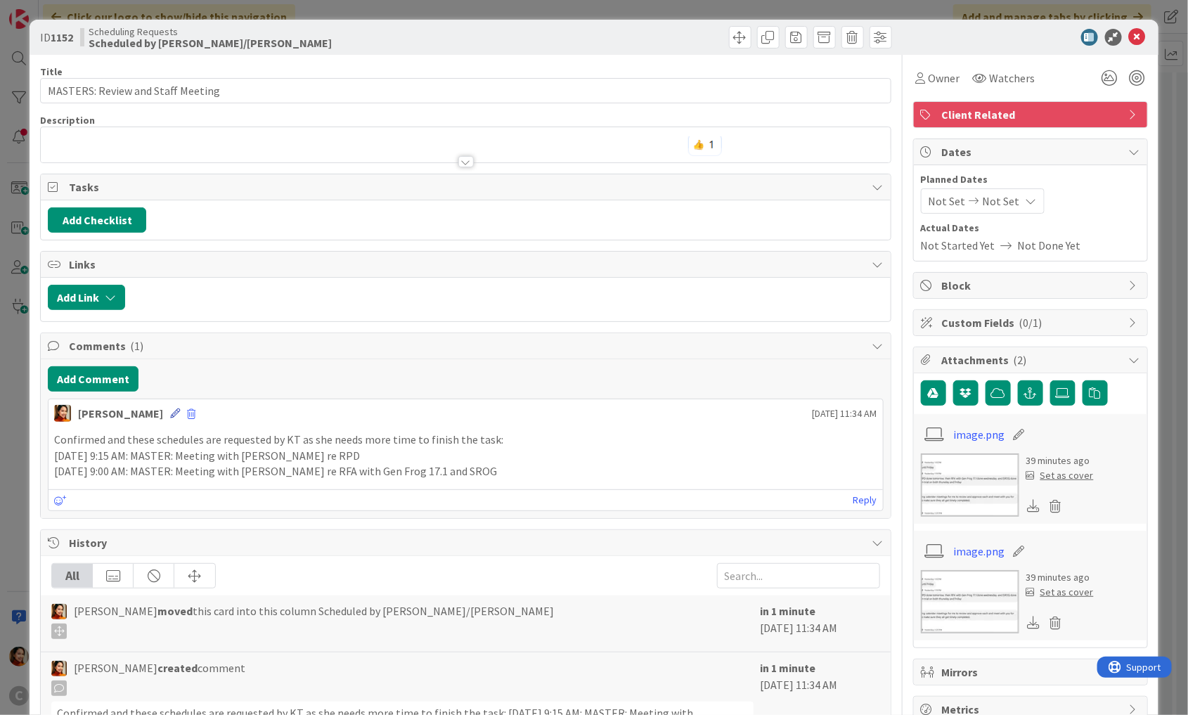
click at [170, 413] on icon at bounding box center [175, 413] width 10 height 10
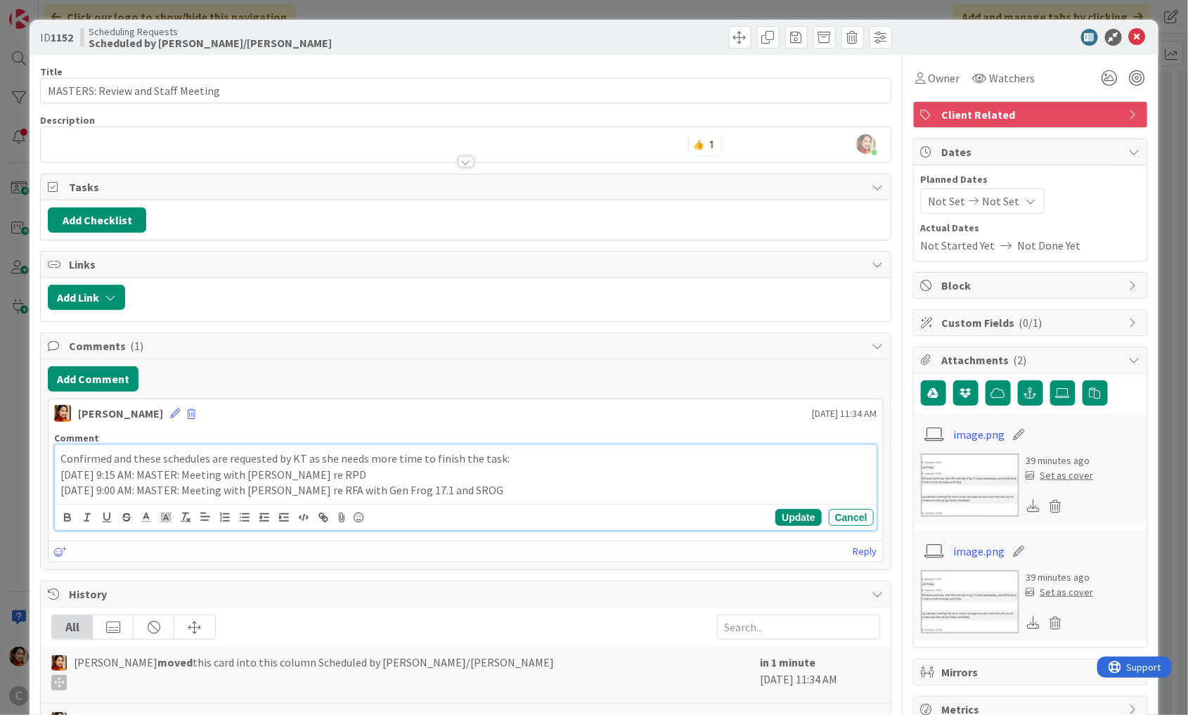
drag, startPoint x: 109, startPoint y: 457, endPoint x: 255, endPoint y: 457, distance: 146.2
click at [118, 457] on p "Confirmed and these schedules are requested by KT as she needs more time to fin…" at bounding box center [465, 459] width 810 height 16
click at [810, 519] on button "Update" at bounding box center [798, 517] width 46 height 17
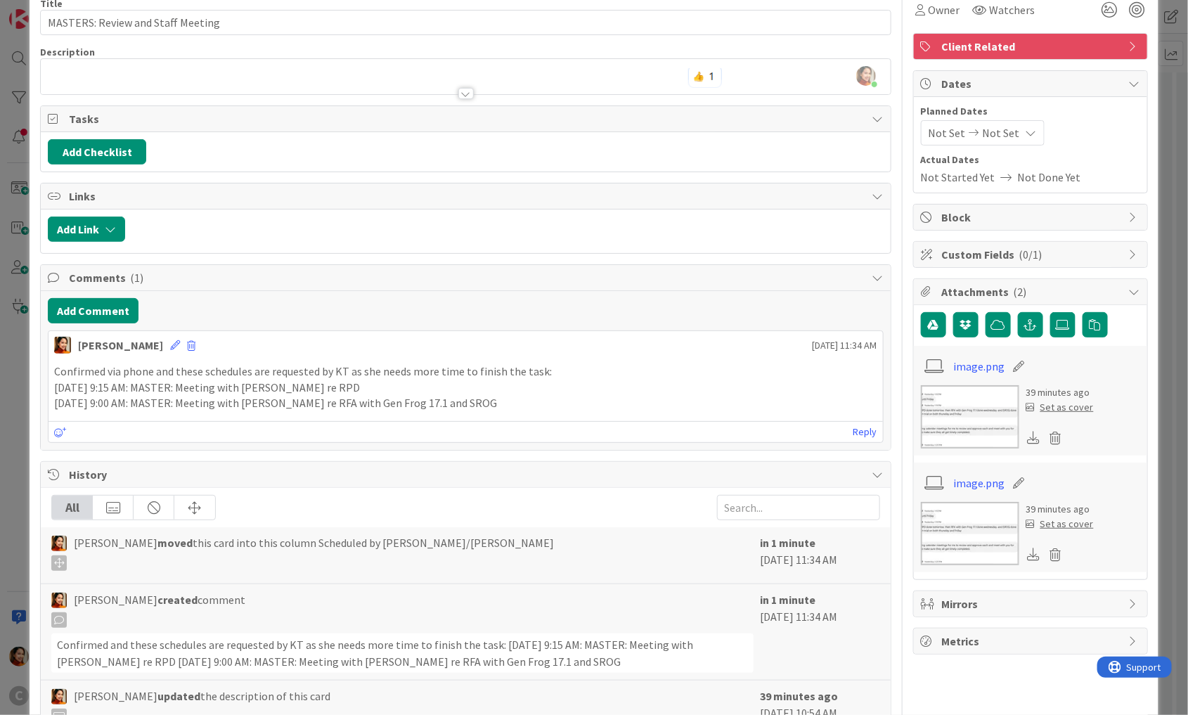
scroll to position [72, 0]
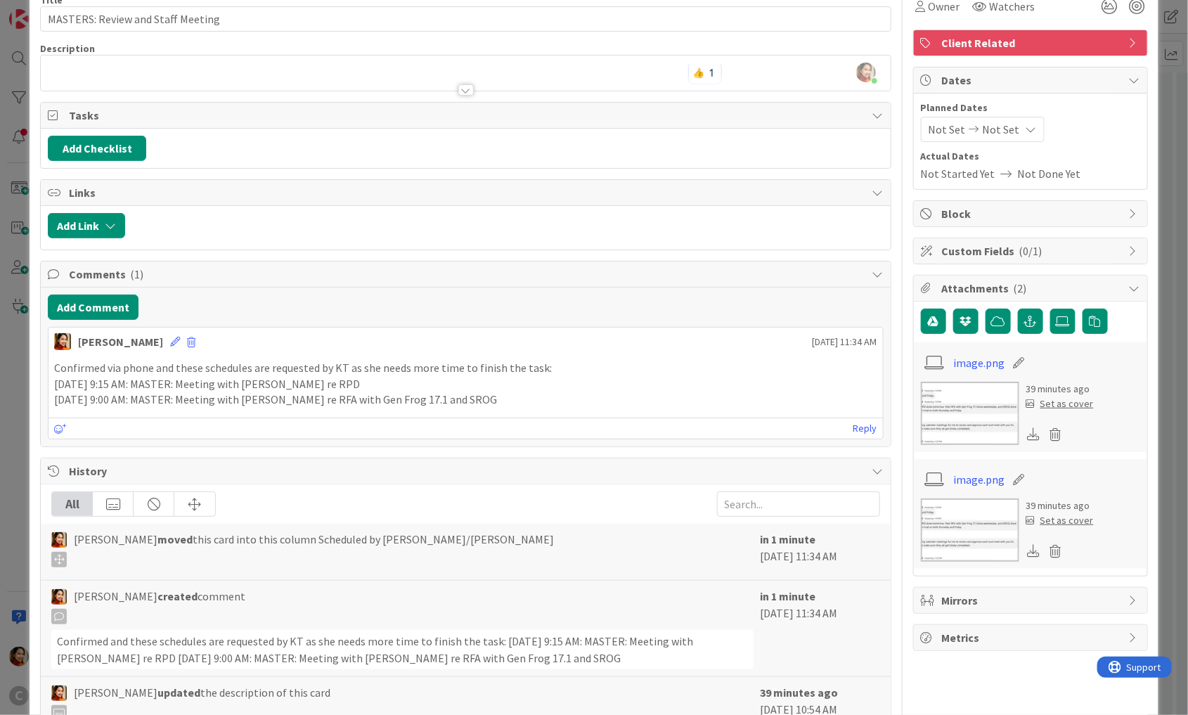
click at [20, 165] on div "ID 1152 Scheduling Requests Scheduled by Laine/Pring Title 33 / 128 MASTERS: Re…" at bounding box center [594, 357] width 1188 height 715
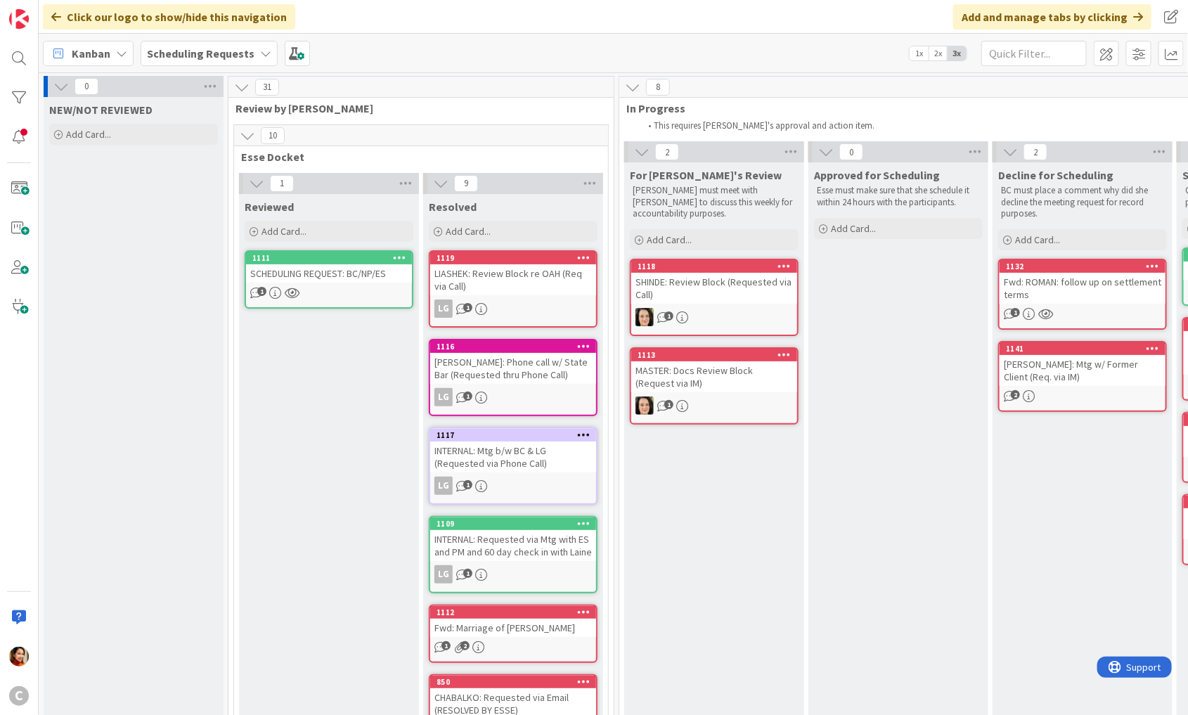
click at [355, 264] on div "SCHEDULING REQUEST: BC/NP/ES" at bounding box center [329, 273] width 166 height 18
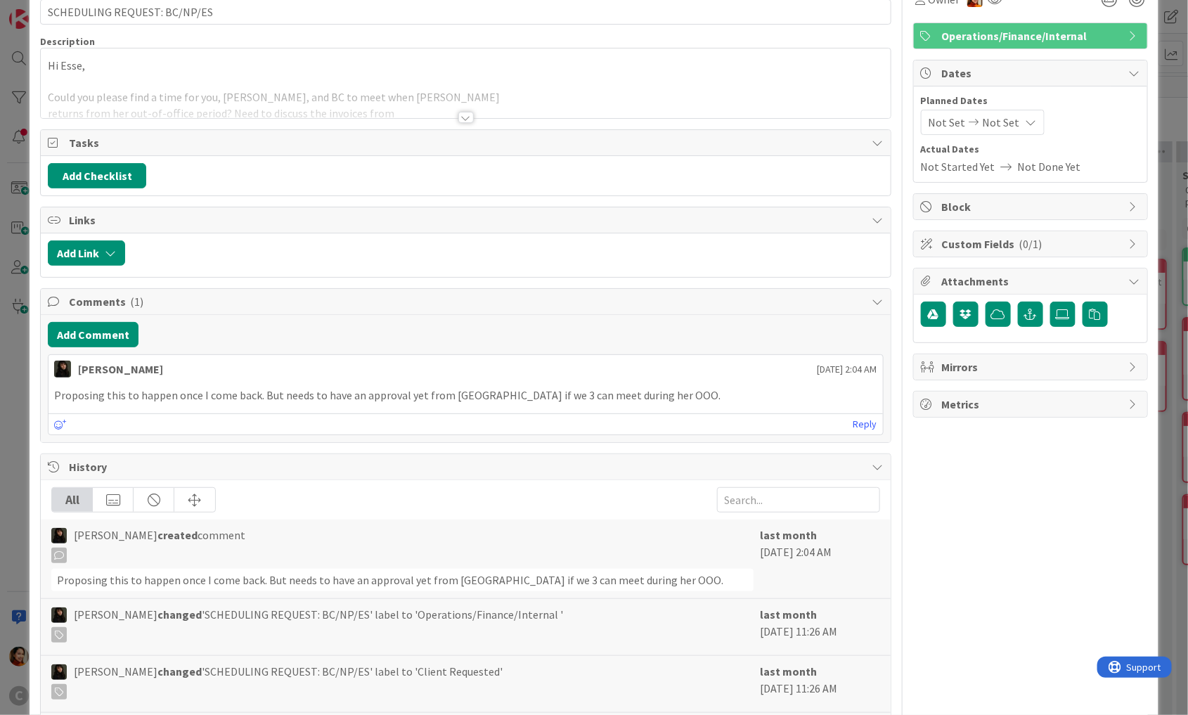
scroll to position [84, 0]
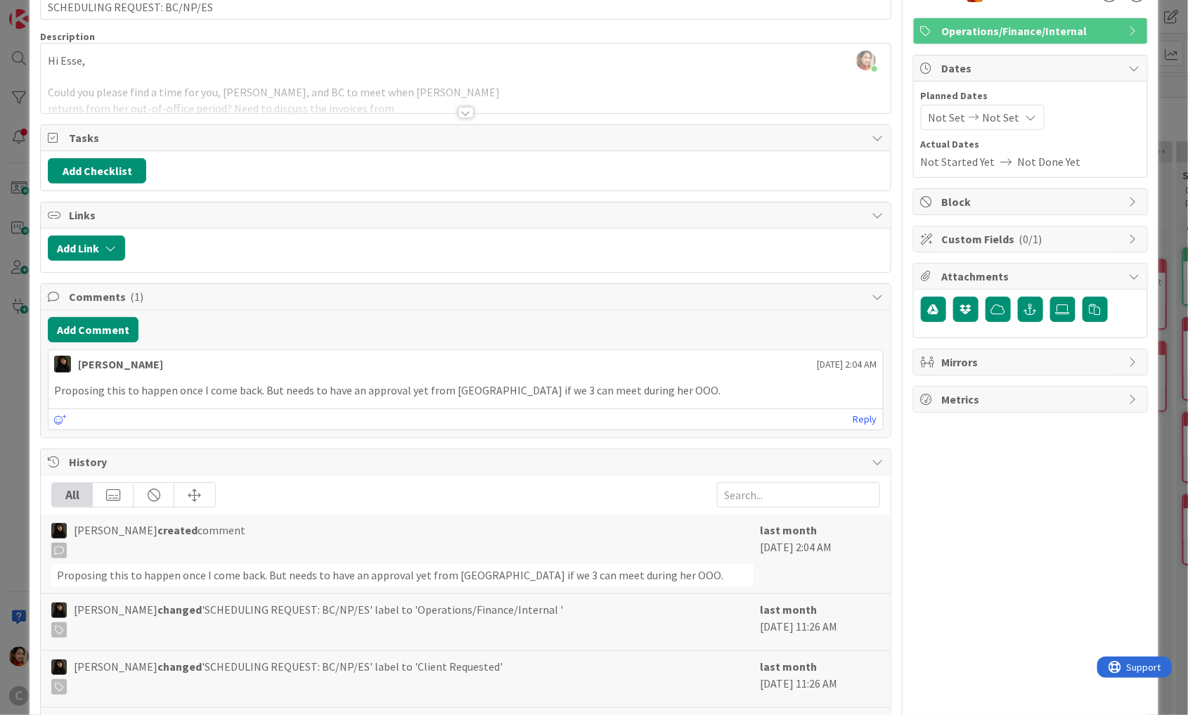
click at [20, 134] on div "ID 1111 Scheduling Requests Reviewed Title 28 / 128 SCHEDULING REQUEST: BC/NP/E…" at bounding box center [594, 357] width 1188 height 715
